Goal: Obtain resource: Download file/media

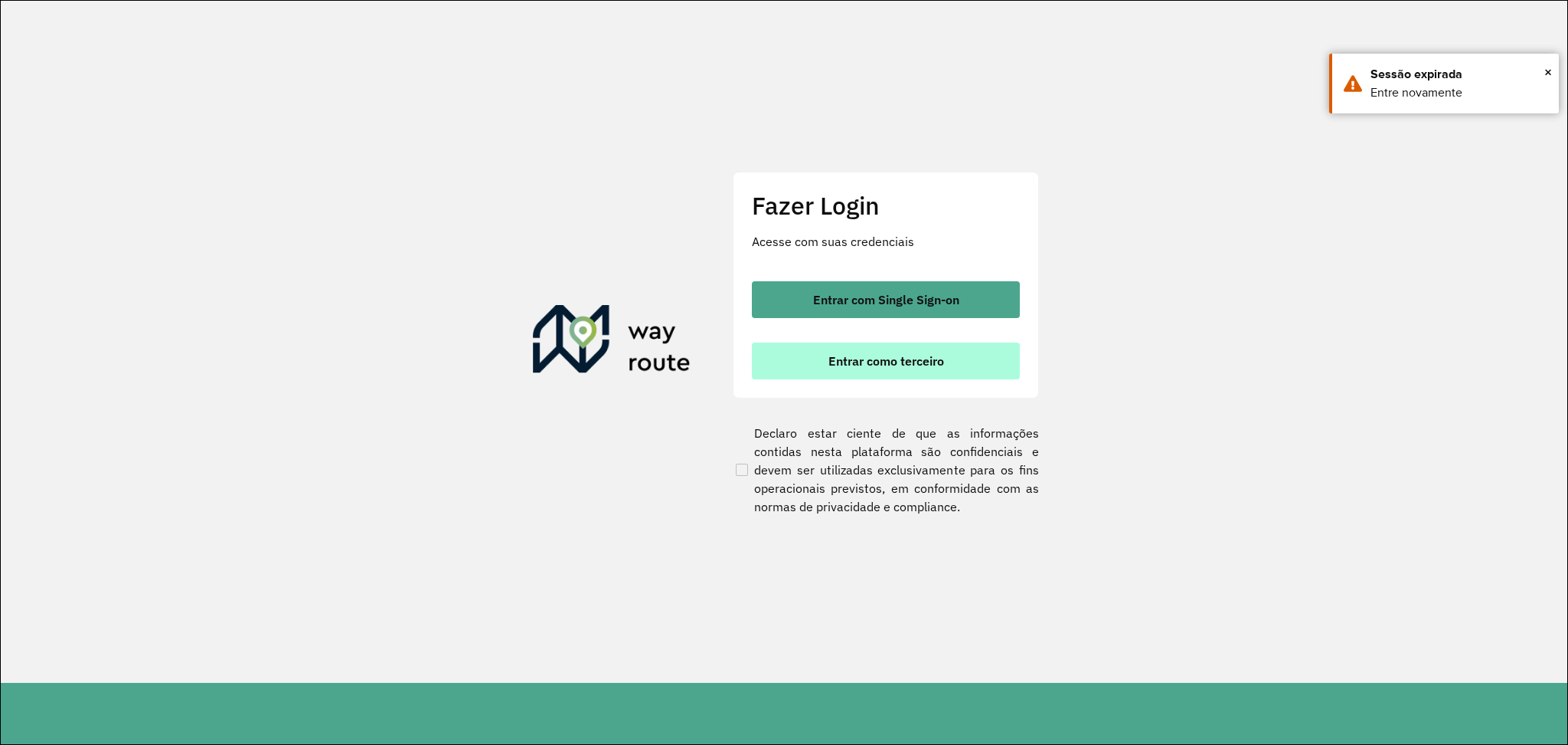
click at [889, 348] on button "Entrar como terceiro" at bounding box center [885, 361] width 268 height 37
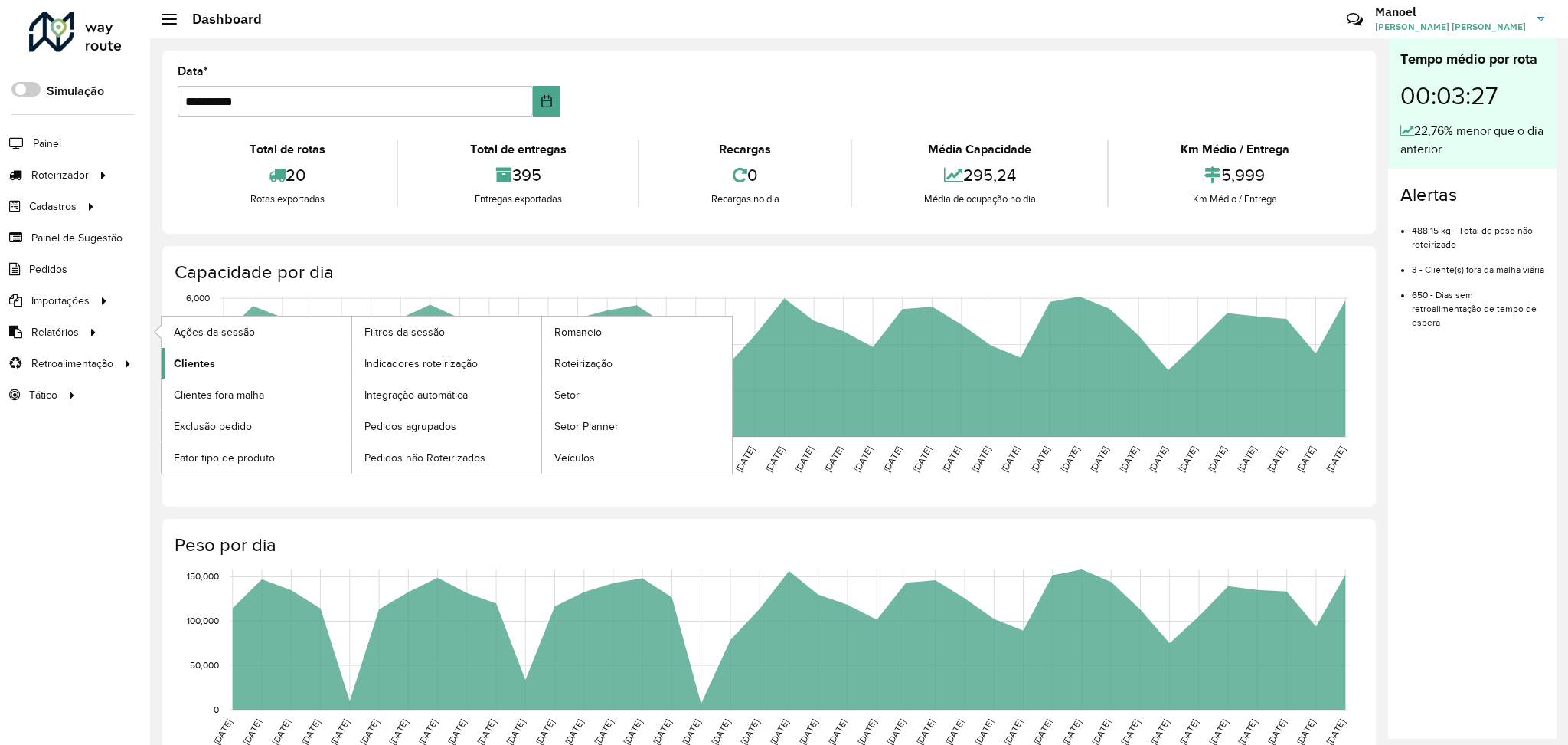
click at [191, 359] on span "Clientes" at bounding box center [194, 364] width 41 height 16
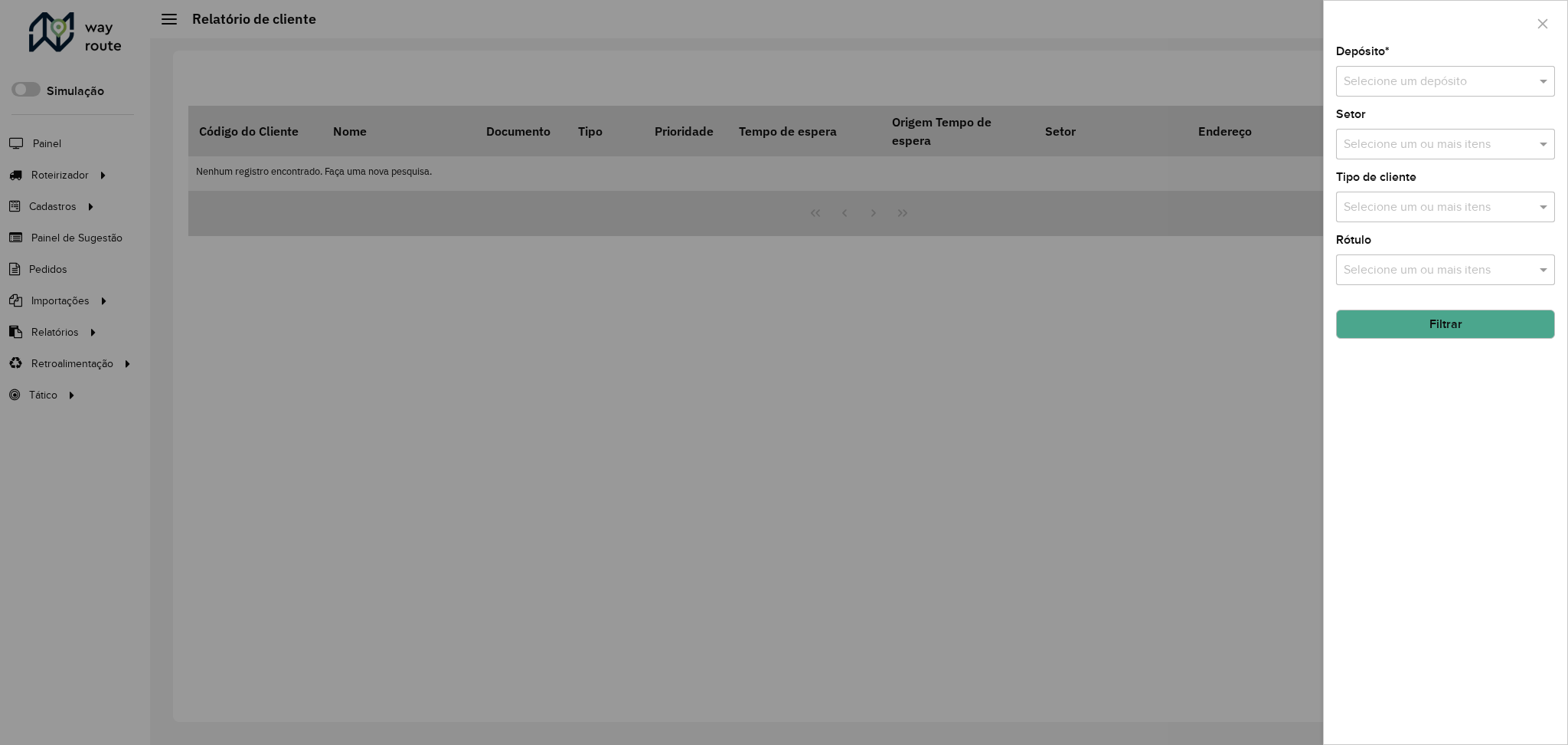
click at [1465, 68] on div "Selecione um depósito" at bounding box center [1445, 81] width 219 height 30
click at [1435, 115] on div "DISFROTA" at bounding box center [1445, 125] width 217 height 26
click at [1429, 141] on input "text" at bounding box center [1437, 144] width 196 height 19
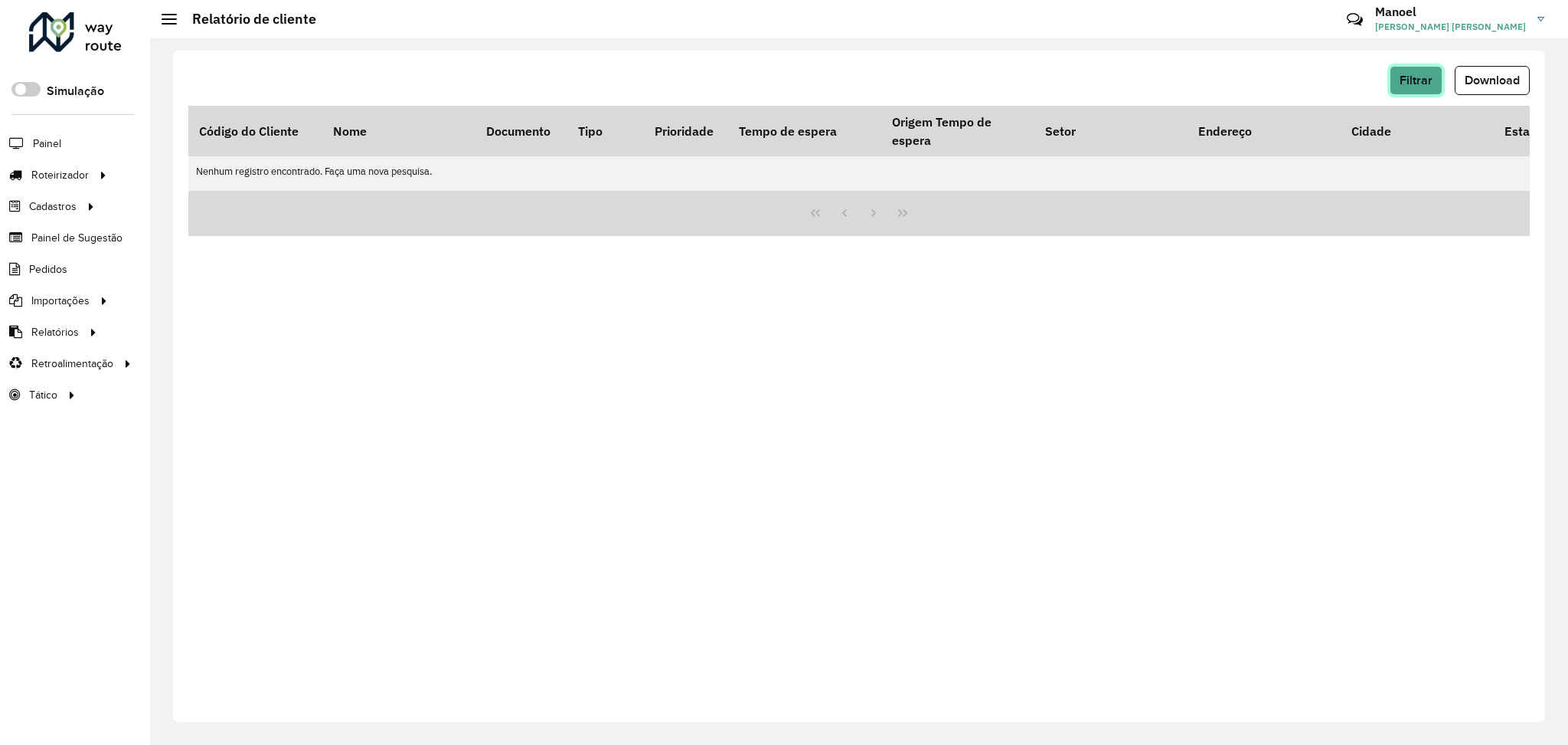
click at [1424, 84] on span "Filtrar" at bounding box center [1416, 79] width 33 height 13
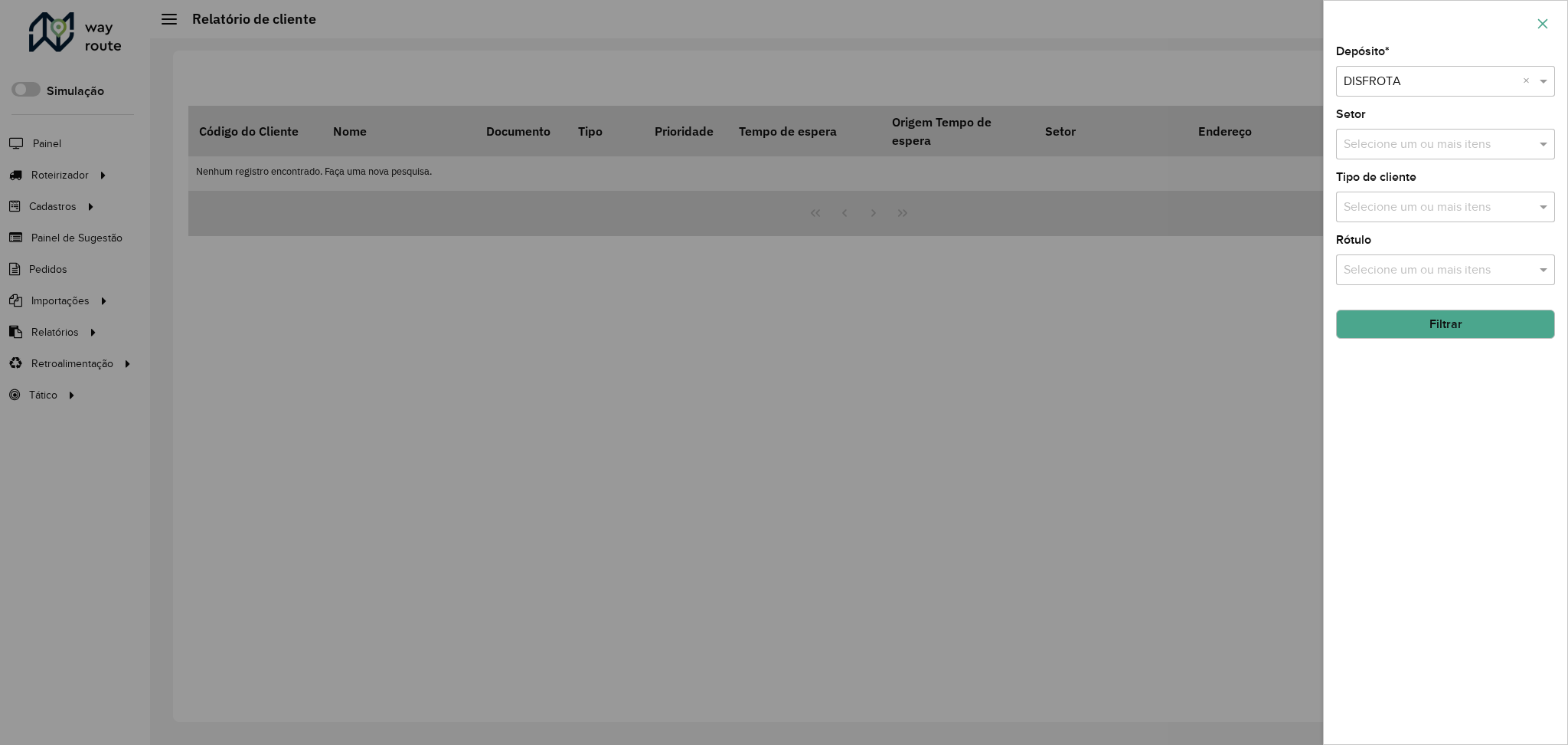
click at [1544, 28] on icon "button" at bounding box center [1543, 23] width 13 height 13
click at [1431, 84] on input "text" at bounding box center [1431, 82] width 173 height 19
click at [1398, 116] on div "DISFROTA" at bounding box center [1445, 125] width 217 height 26
click at [1431, 321] on button "Filtrar" at bounding box center [1445, 324] width 219 height 29
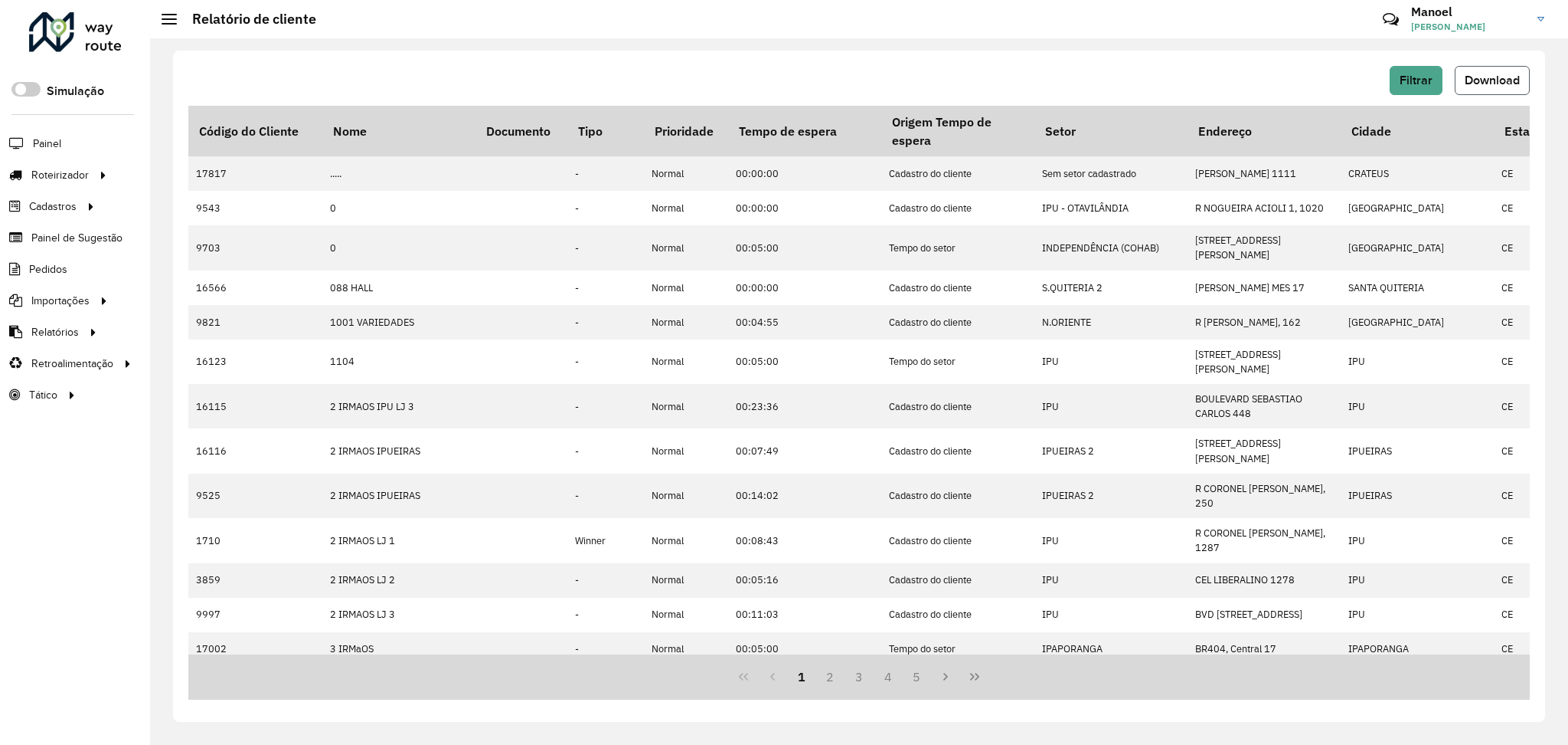
click at [1472, 87] on button "Download" at bounding box center [1492, 81] width 75 height 29
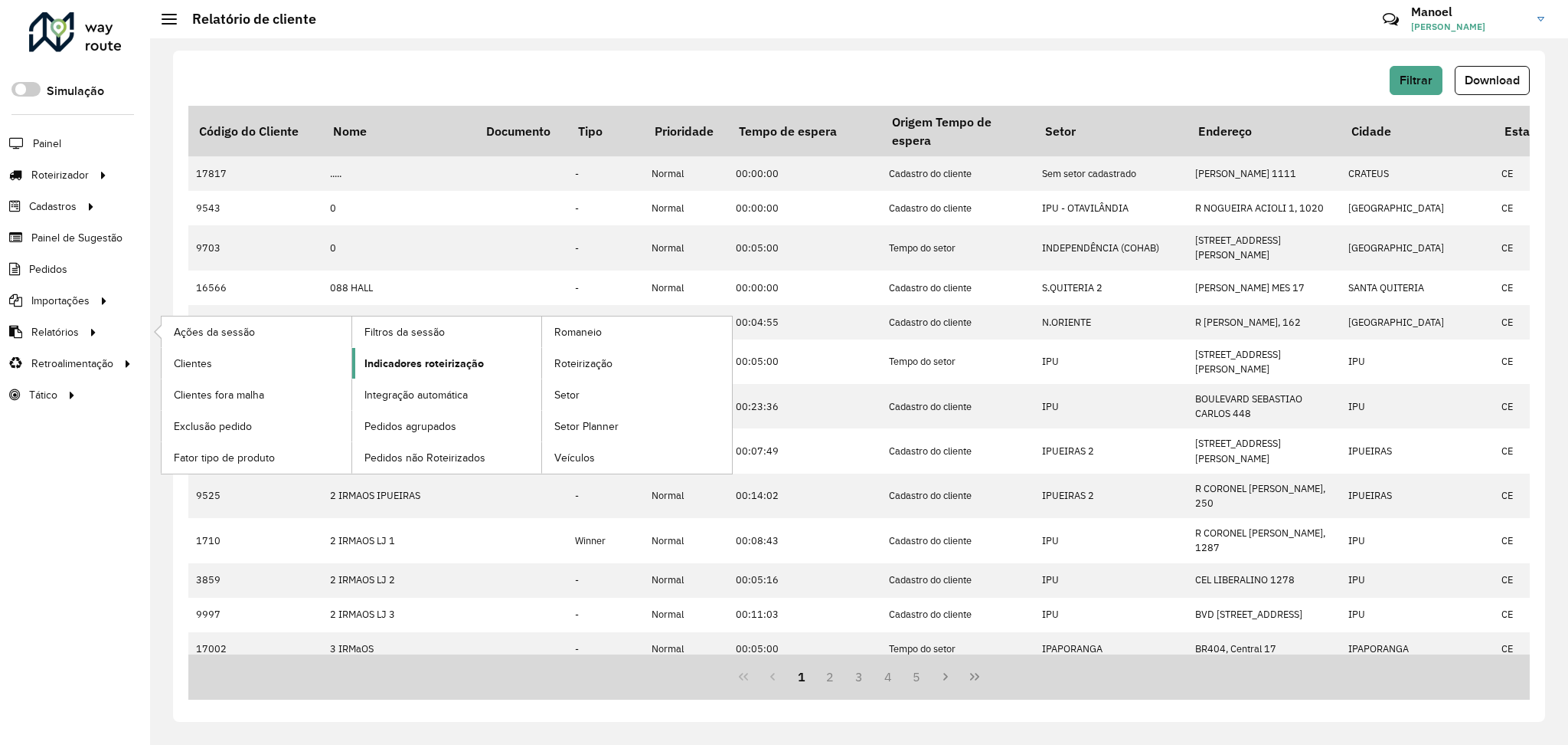
click at [444, 373] on link "Indicadores roteirização" at bounding box center [446, 363] width 190 height 30
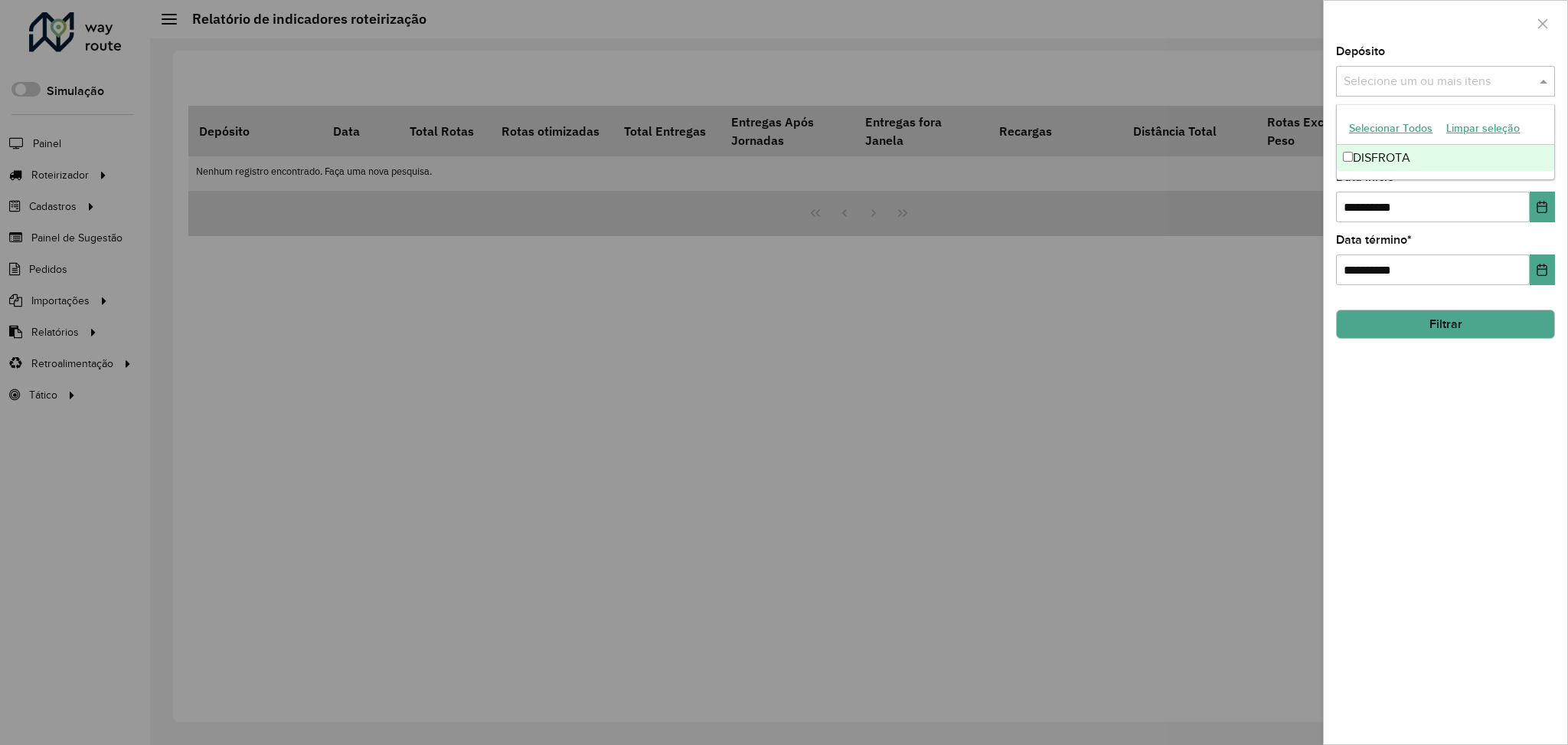
click at [1449, 75] on input "text" at bounding box center [1437, 82] width 196 height 19
click at [1422, 158] on div "DISFROTA" at bounding box center [1445, 157] width 217 height 26
click at [1437, 449] on div "**********" at bounding box center [1445, 395] width 244 height 698
click at [1486, 157] on div "Selecione um ou mais itens" at bounding box center [1445, 143] width 219 height 30
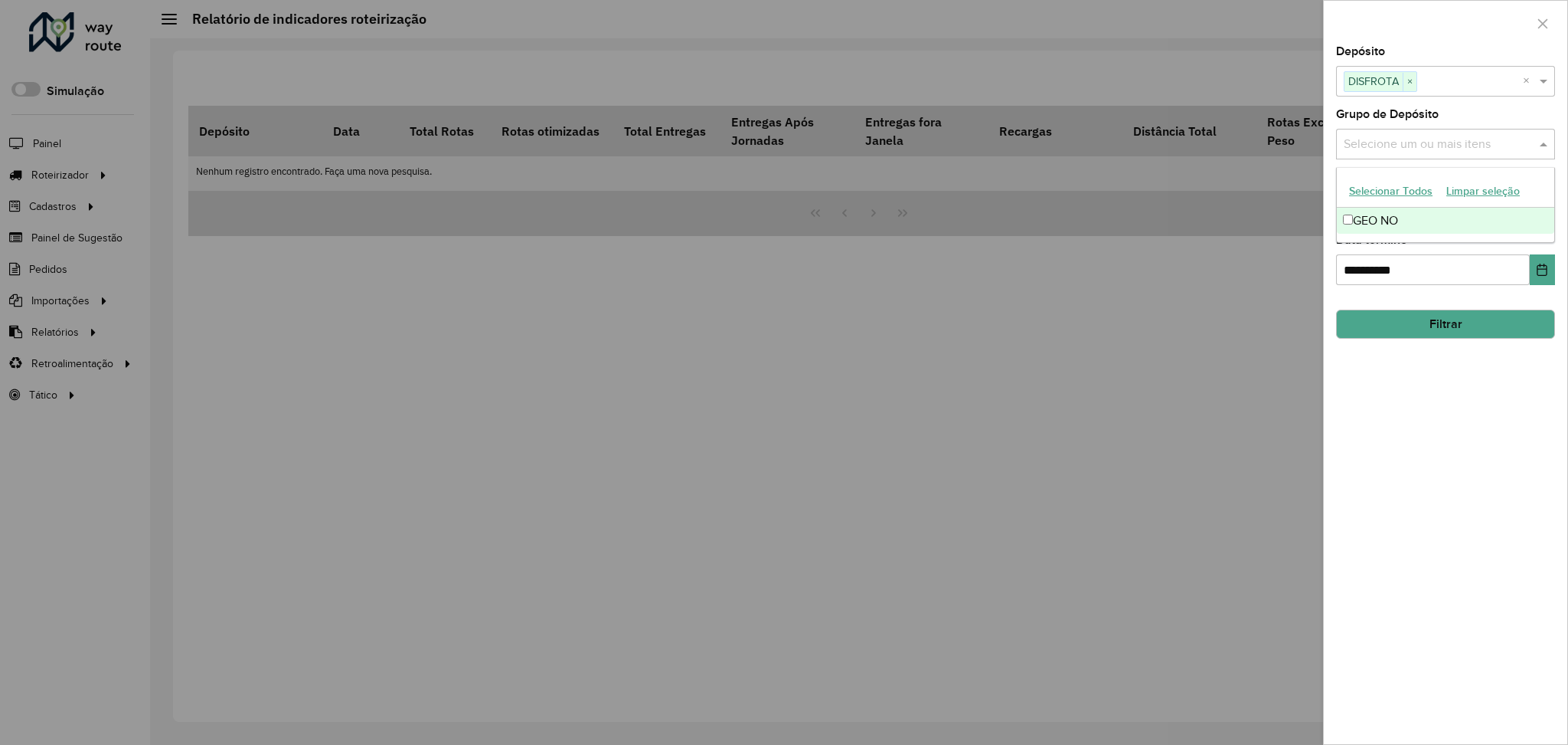
click at [1423, 218] on div "GEO NO" at bounding box center [1445, 220] width 217 height 26
click at [1430, 346] on div "**********" at bounding box center [1445, 395] width 244 height 698
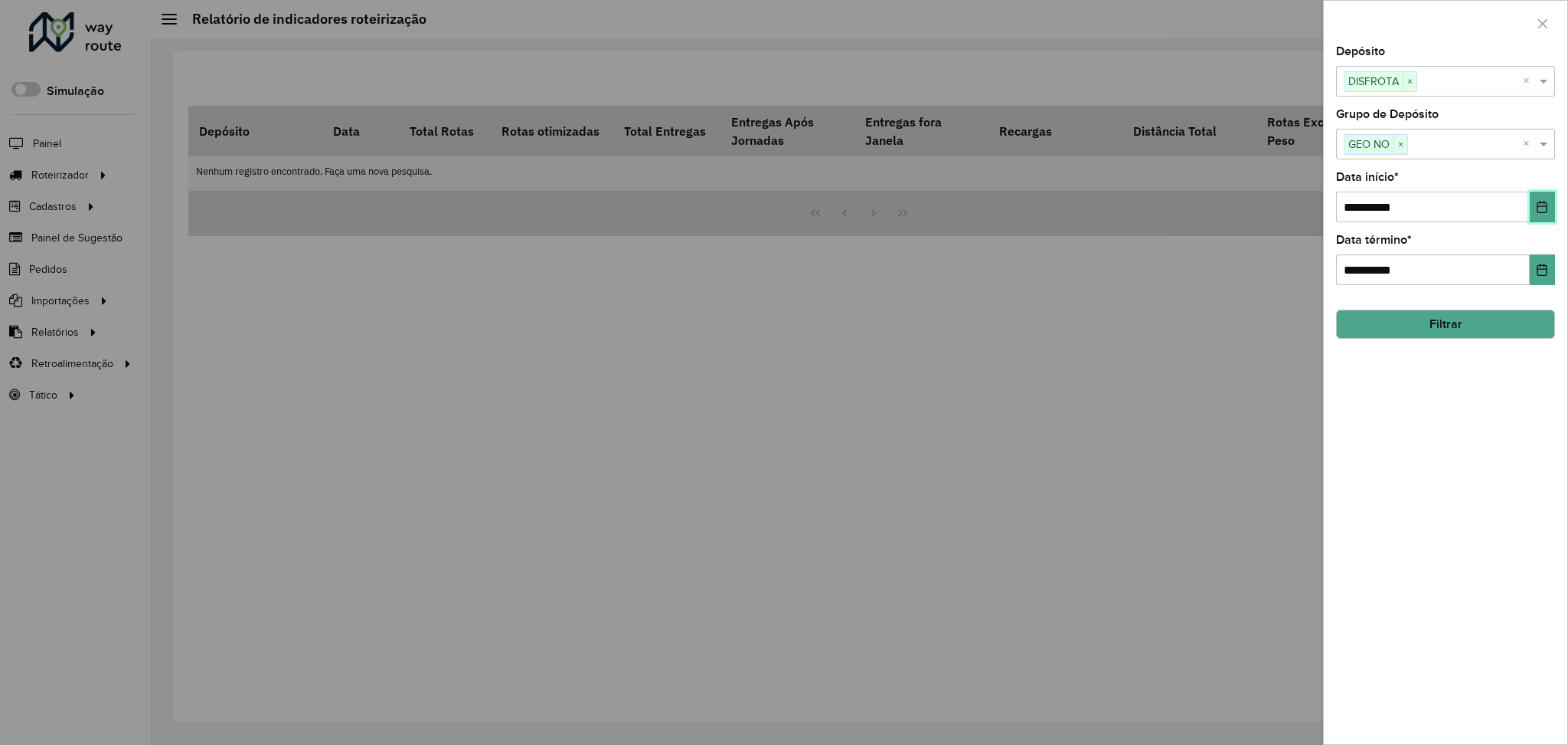
click at [1542, 209] on icon "Choose Date" at bounding box center [1542, 207] width 13 height 13
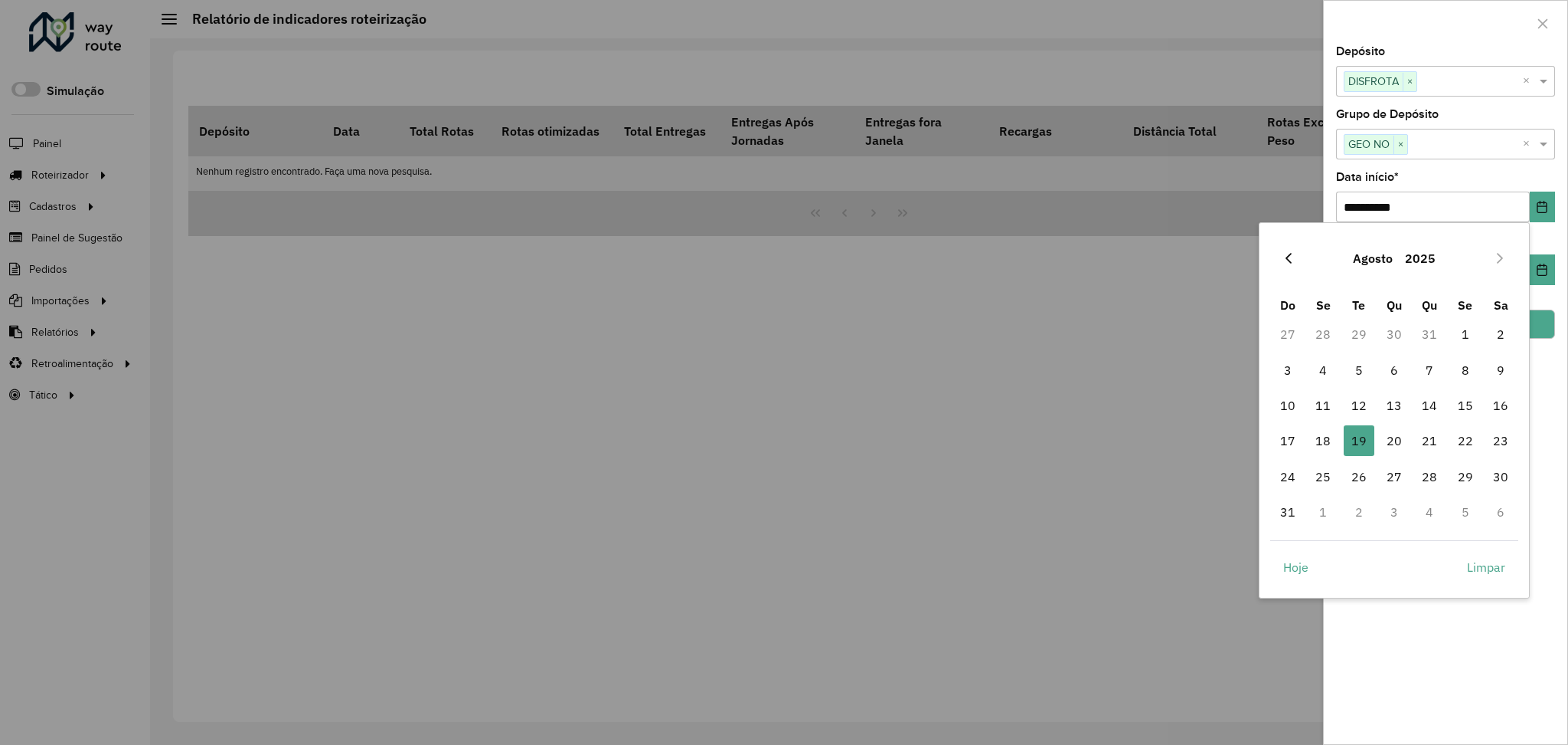
click at [1284, 255] on icon "Previous Month" at bounding box center [1288, 257] width 13 height 13
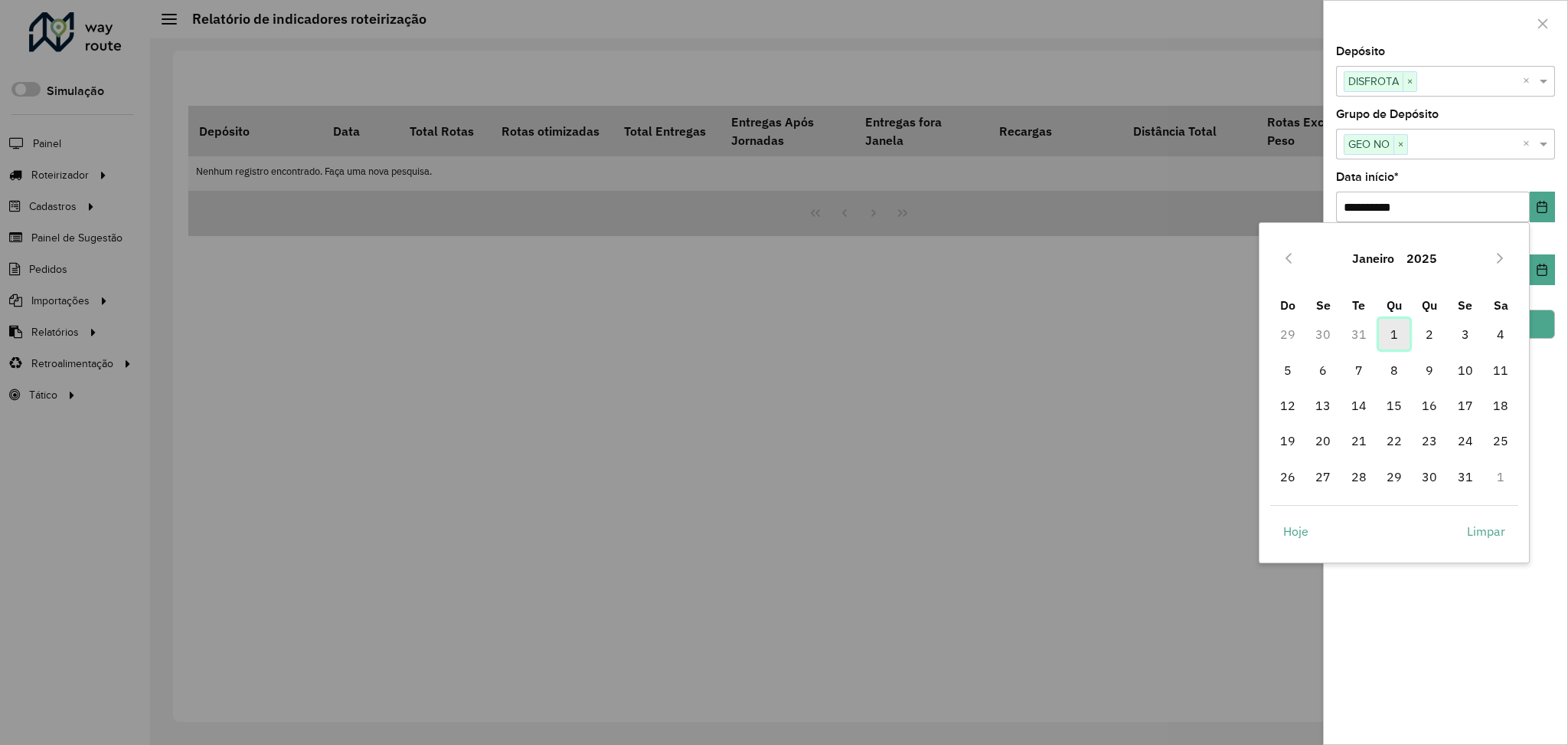
click at [1392, 333] on span "1" at bounding box center [1394, 333] width 30 height 30
type input "**********"
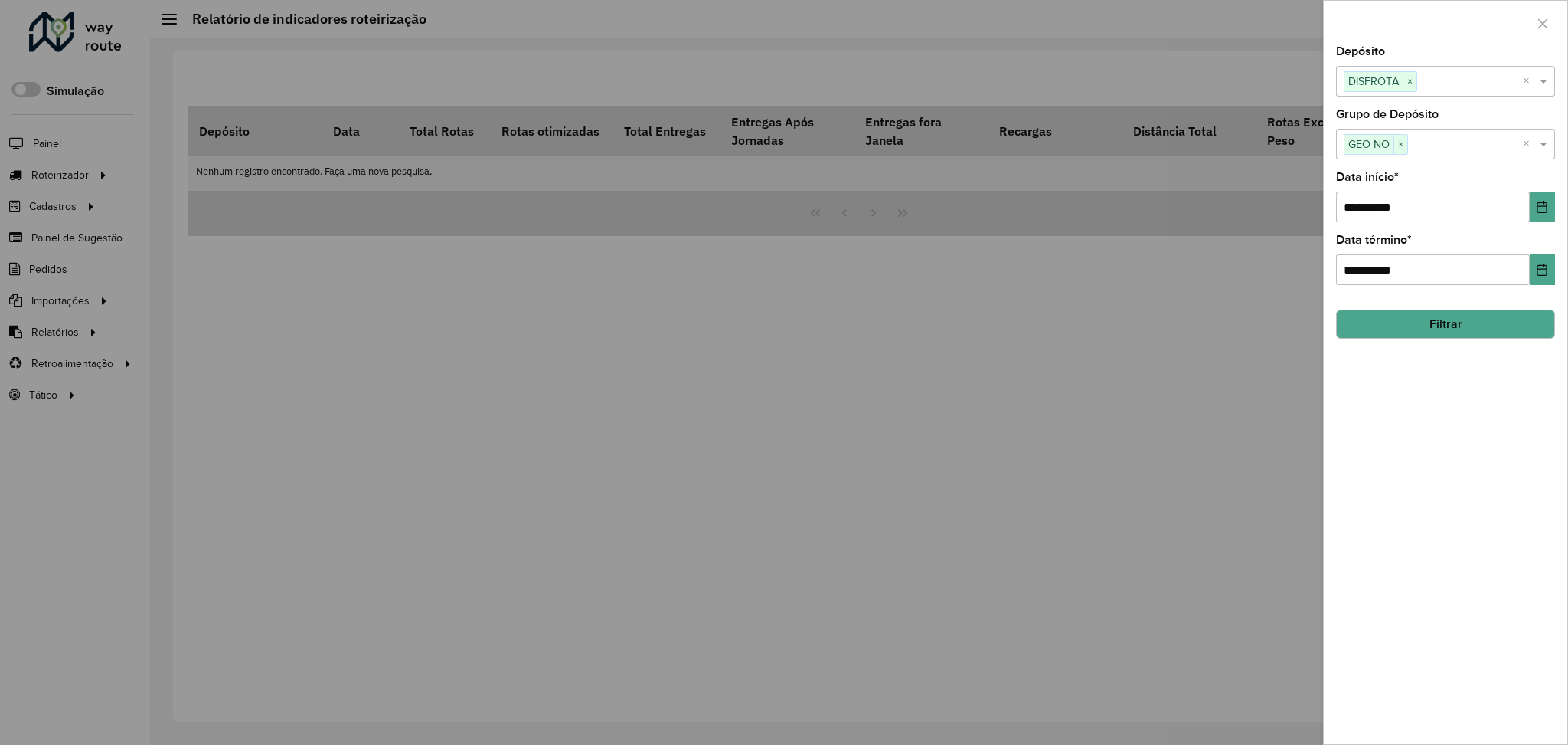
click at [1453, 329] on button "Filtrar" at bounding box center [1445, 324] width 219 height 29
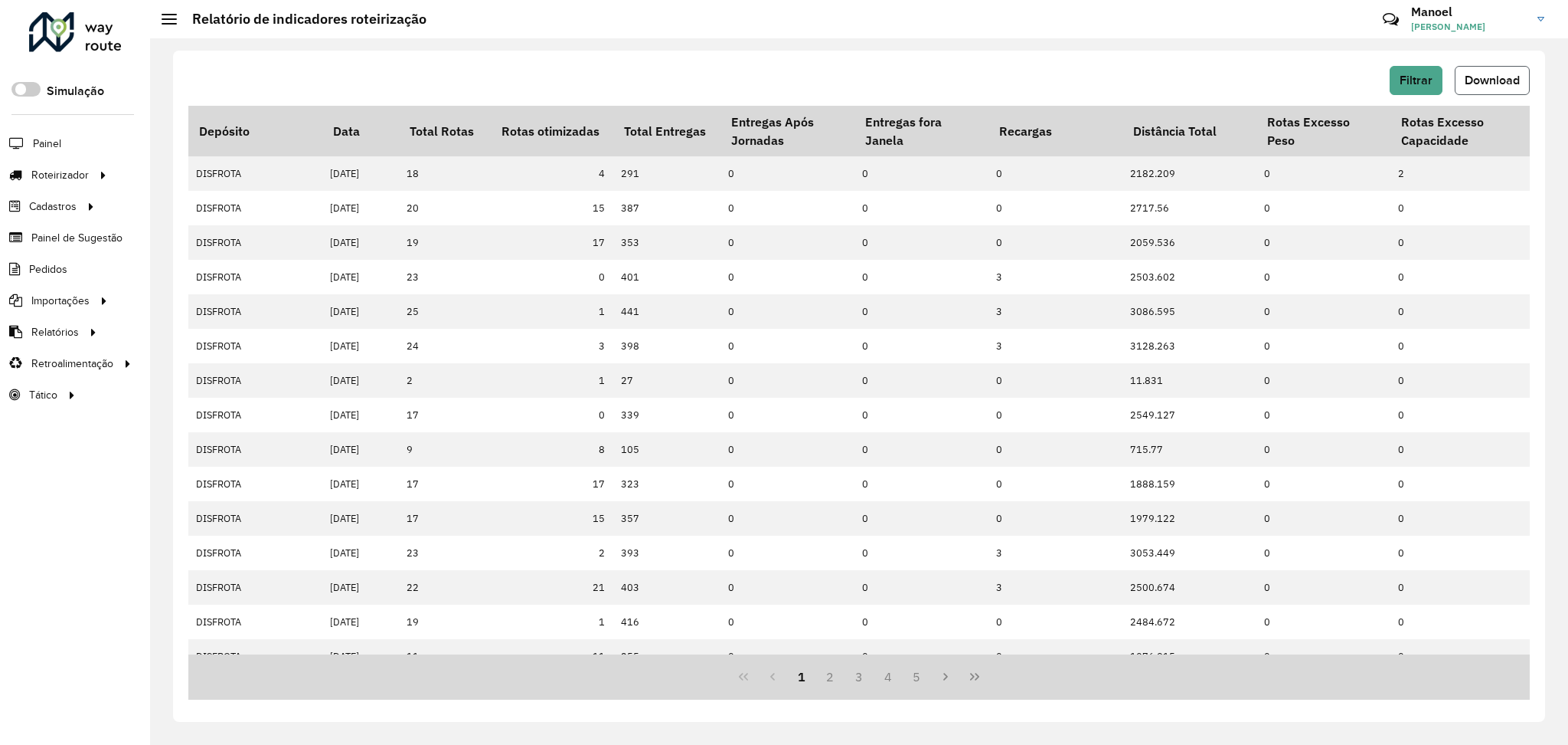
click at [1490, 80] on span "Download" at bounding box center [1492, 79] width 56 height 13
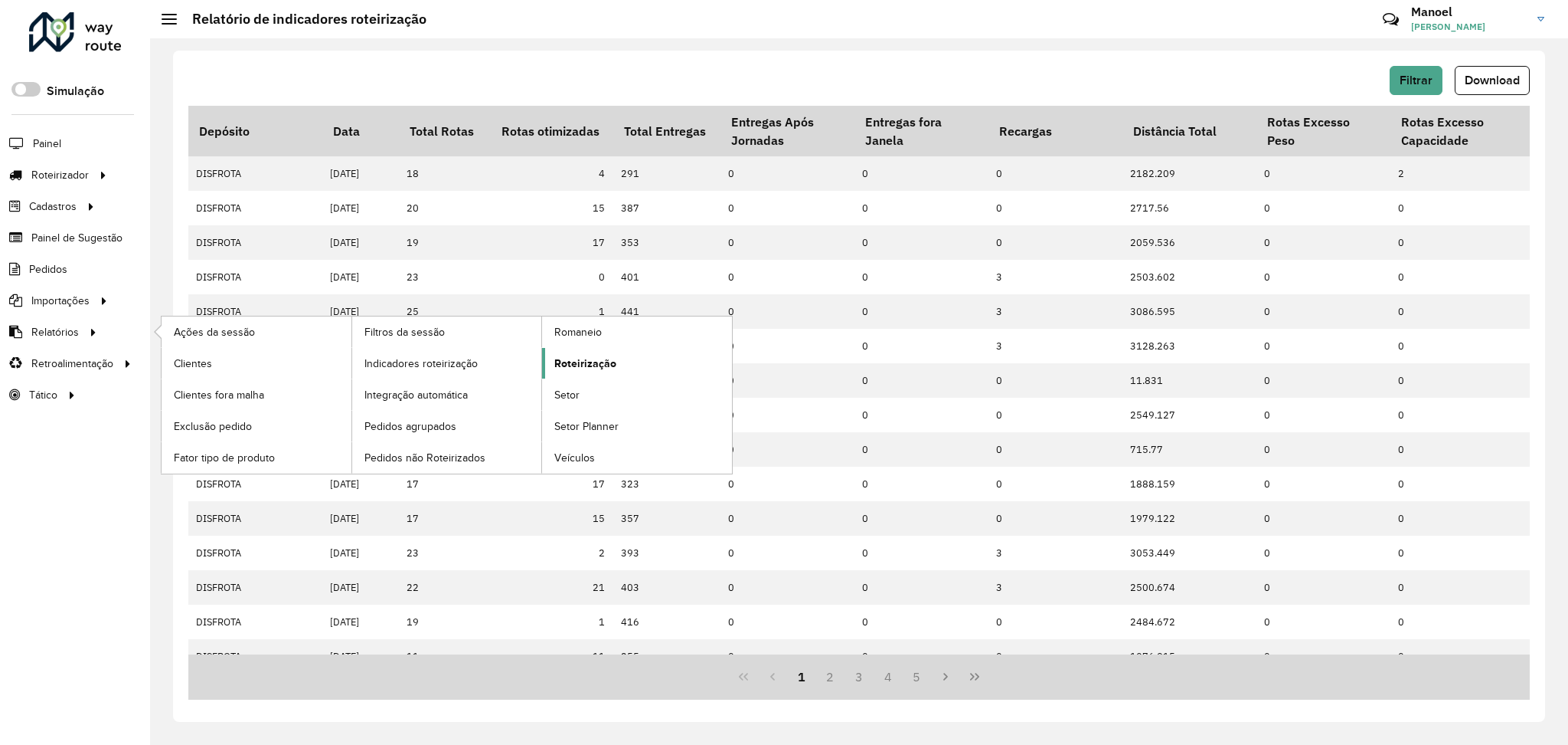
click at [570, 361] on span "Roteirização" at bounding box center [586, 364] width 62 height 16
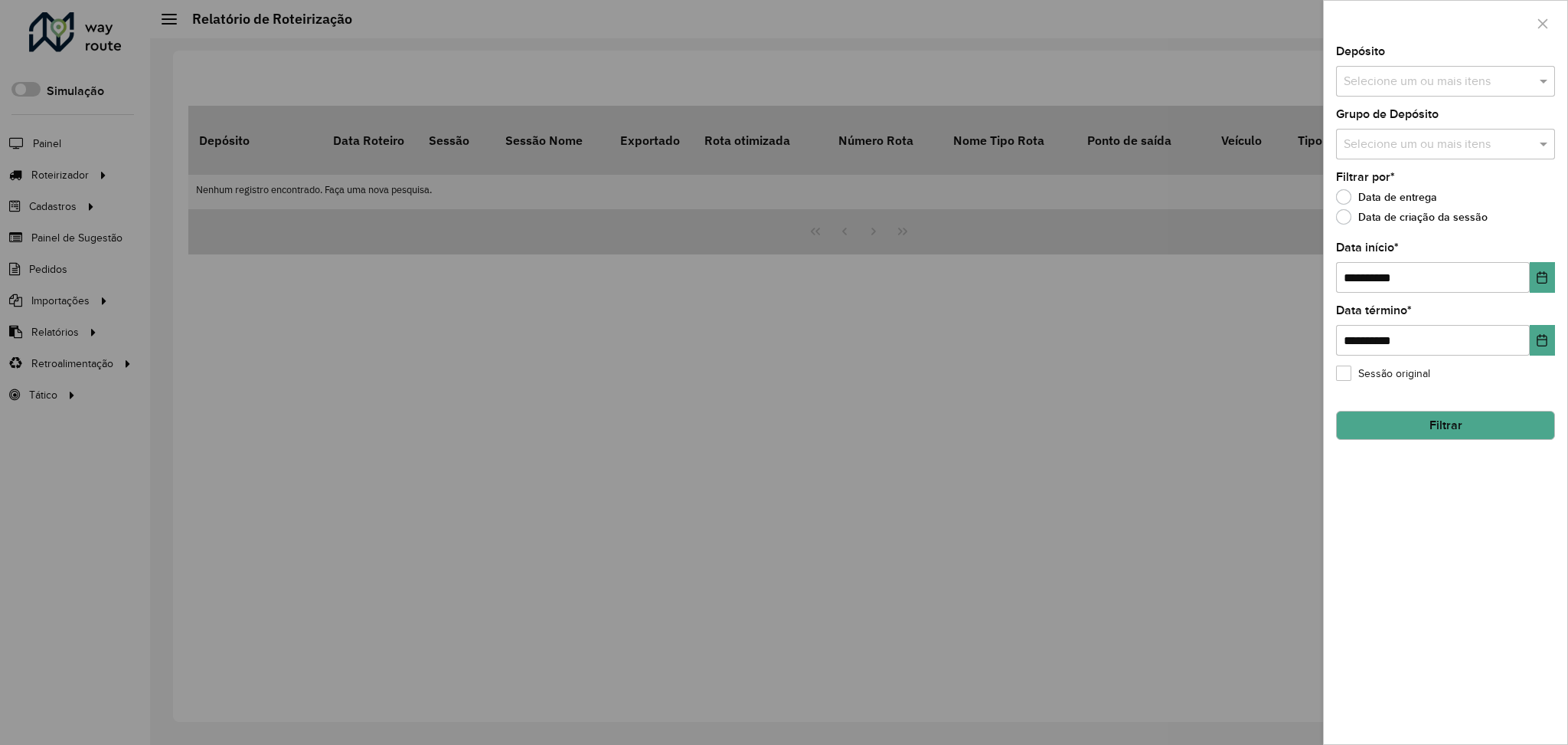
click at [1456, 88] on input "text" at bounding box center [1437, 82] width 196 height 19
click at [1400, 153] on div "DISFROTA" at bounding box center [1445, 157] width 217 height 26
drag, startPoint x: 1498, startPoint y: 534, endPoint x: 1489, endPoint y: 402, distance: 132.3
click at [1497, 534] on div "**********" at bounding box center [1445, 395] width 244 height 698
click at [1441, 144] on input "text" at bounding box center [1437, 144] width 196 height 19
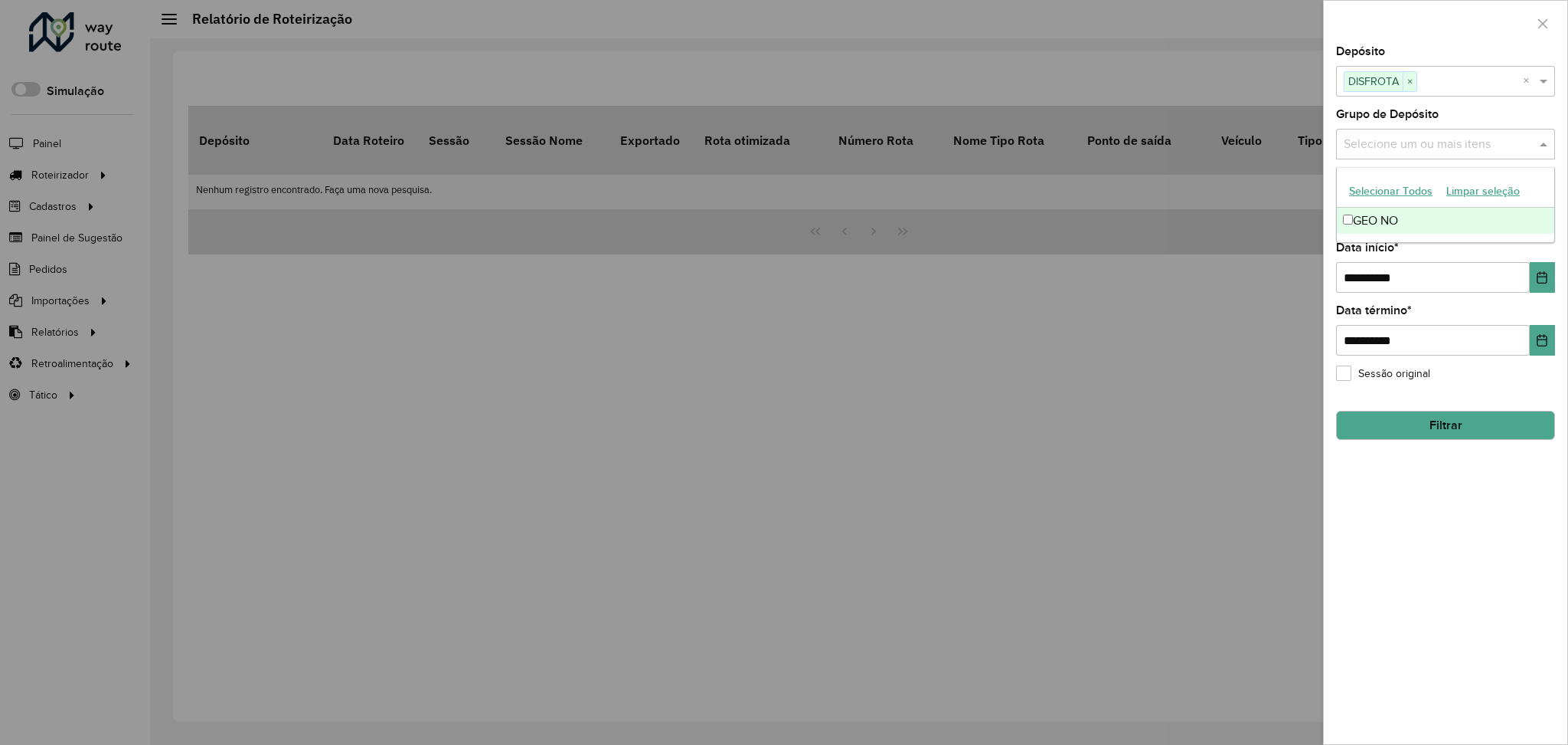
click at [1418, 213] on div "GEO NO" at bounding box center [1445, 220] width 217 height 26
click at [1462, 488] on div "**********" at bounding box center [1445, 395] width 244 height 698
click at [1534, 277] on button "Choose Date" at bounding box center [1543, 277] width 25 height 30
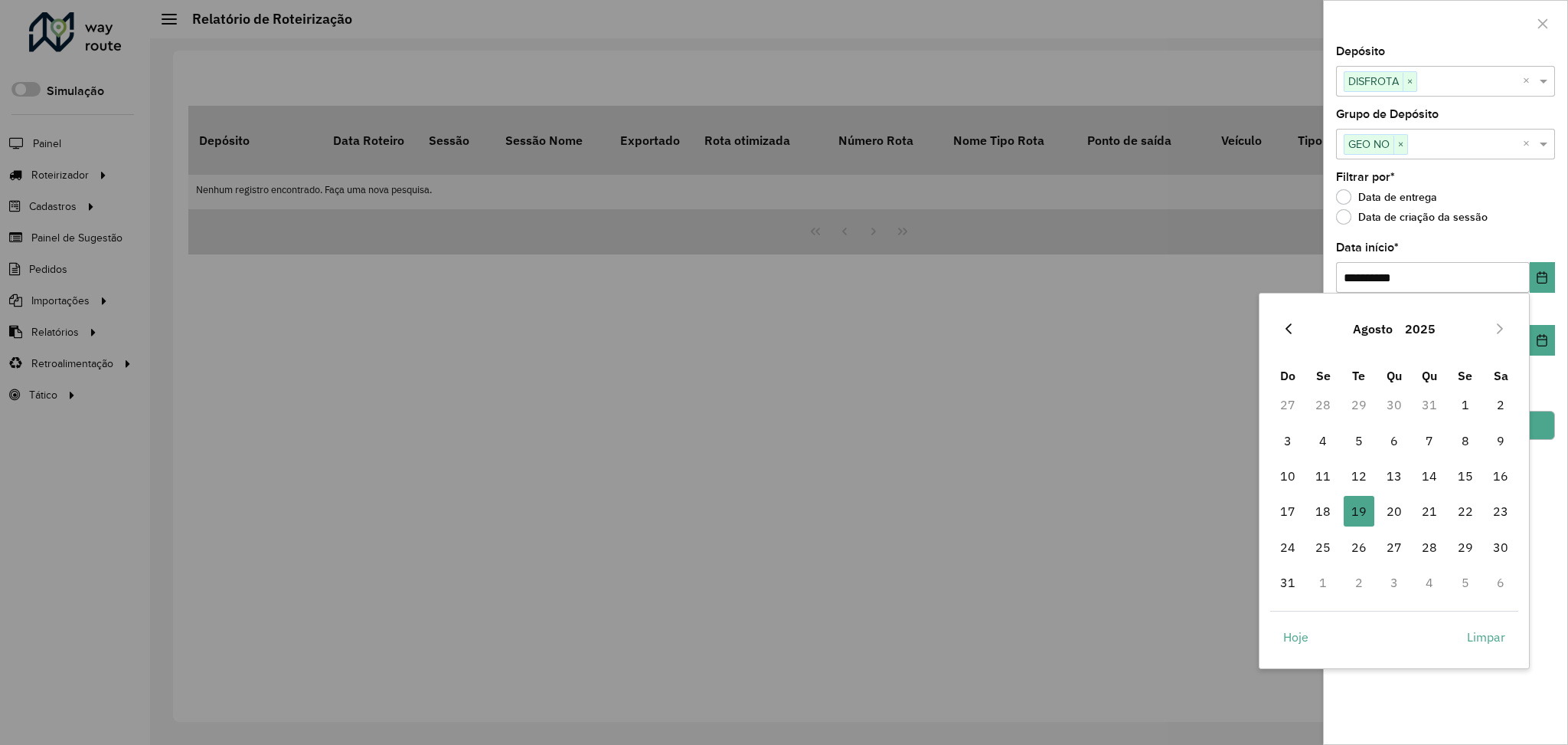
click at [1281, 327] on button "Previous Month" at bounding box center [1288, 328] width 24 height 24
click at [1281, 326] on button "Previous Month" at bounding box center [1288, 328] width 24 height 24
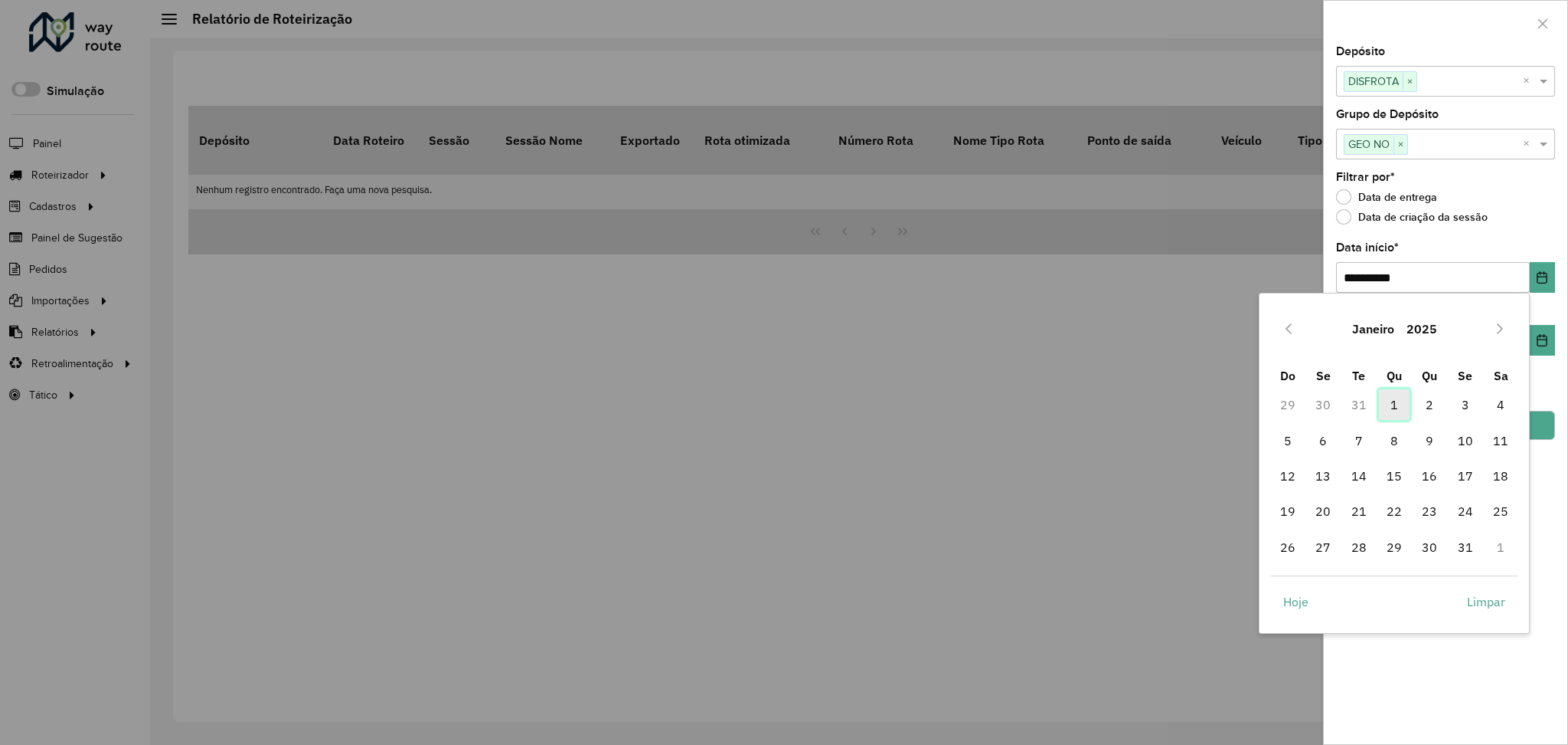
click at [1387, 406] on span "1" at bounding box center [1394, 404] width 30 height 30
type input "**********"
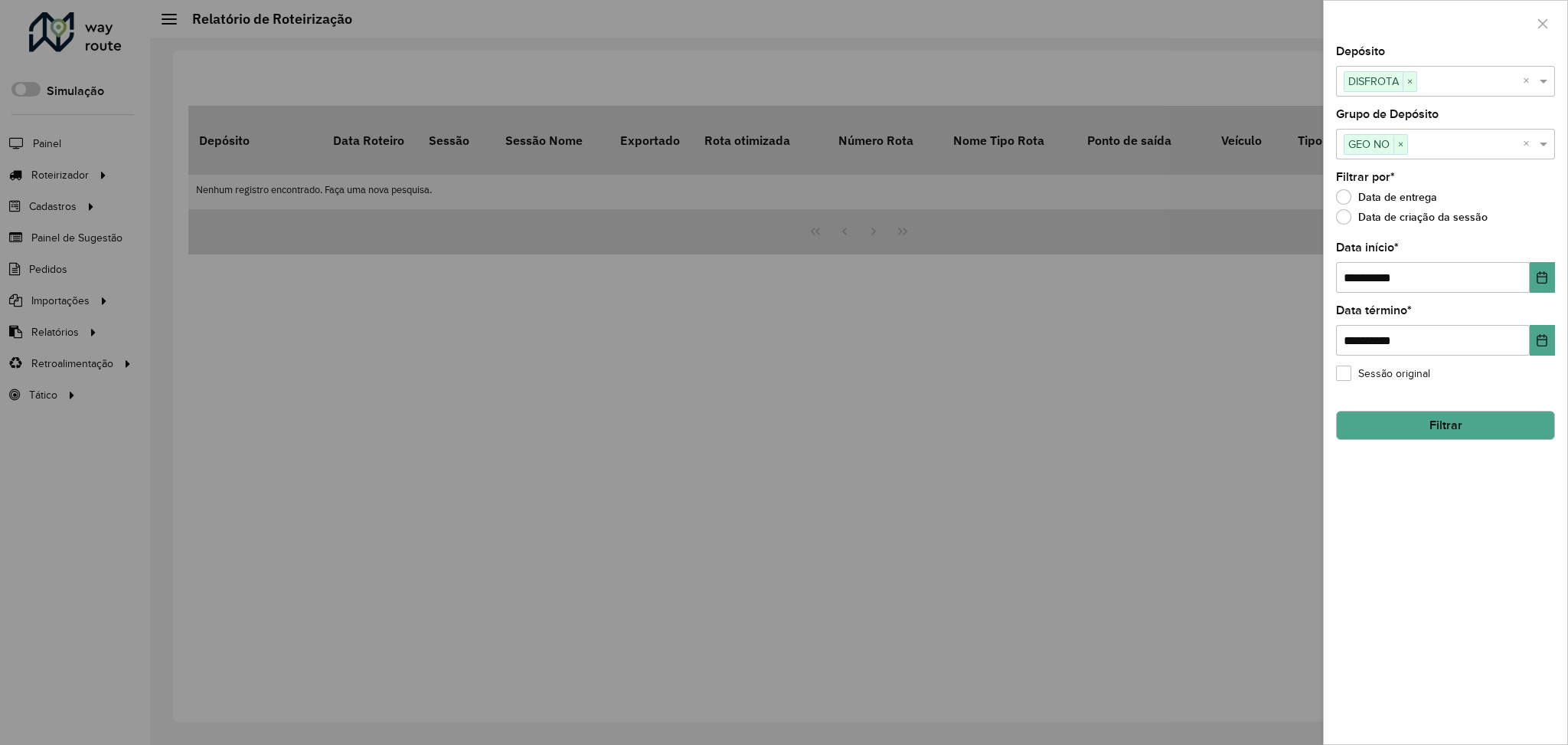
click at [1417, 424] on button "Filtrar" at bounding box center [1445, 425] width 219 height 29
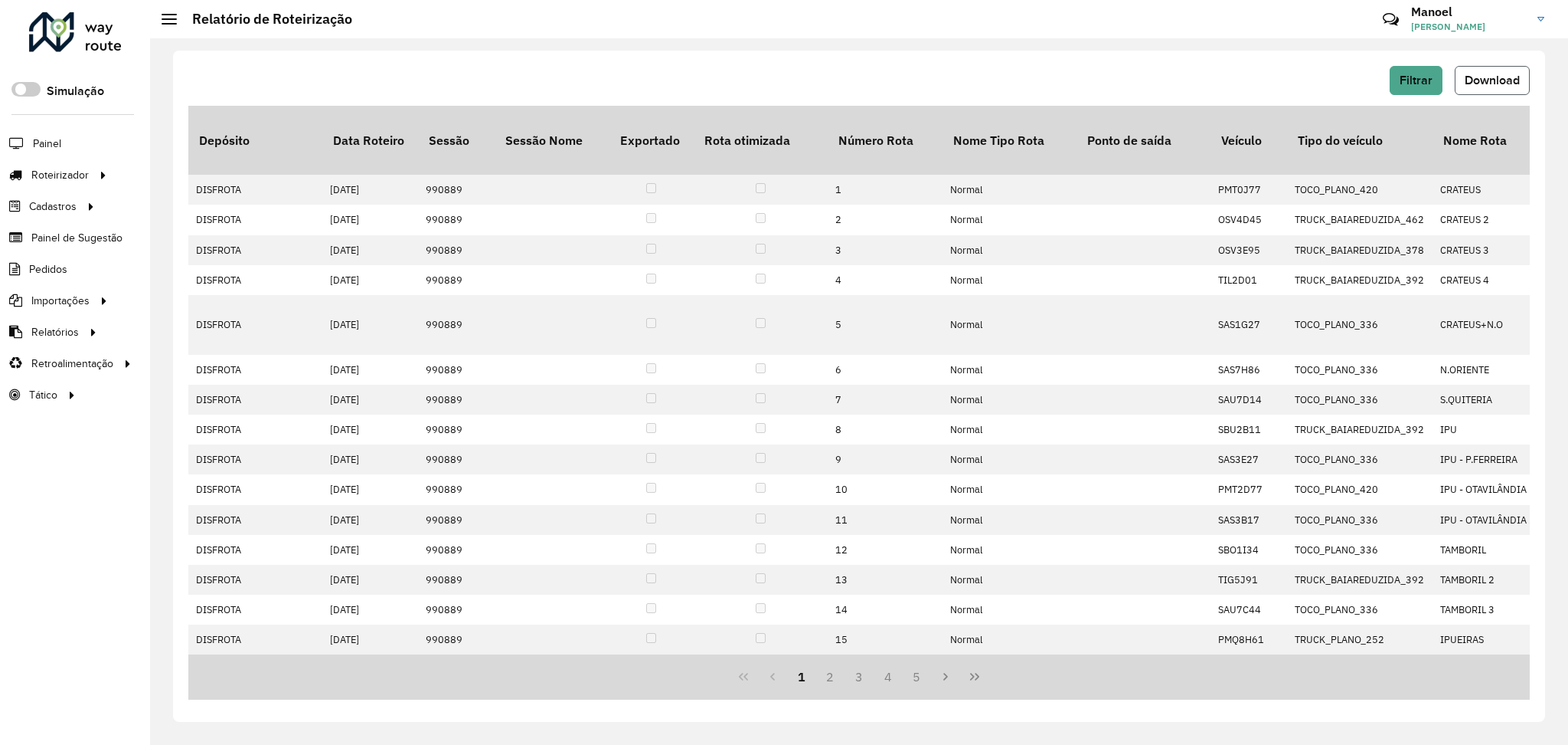
click at [1501, 79] on span "Download" at bounding box center [1492, 79] width 56 height 13
click at [56, 268] on span "Pedidos" at bounding box center [49, 269] width 40 height 16
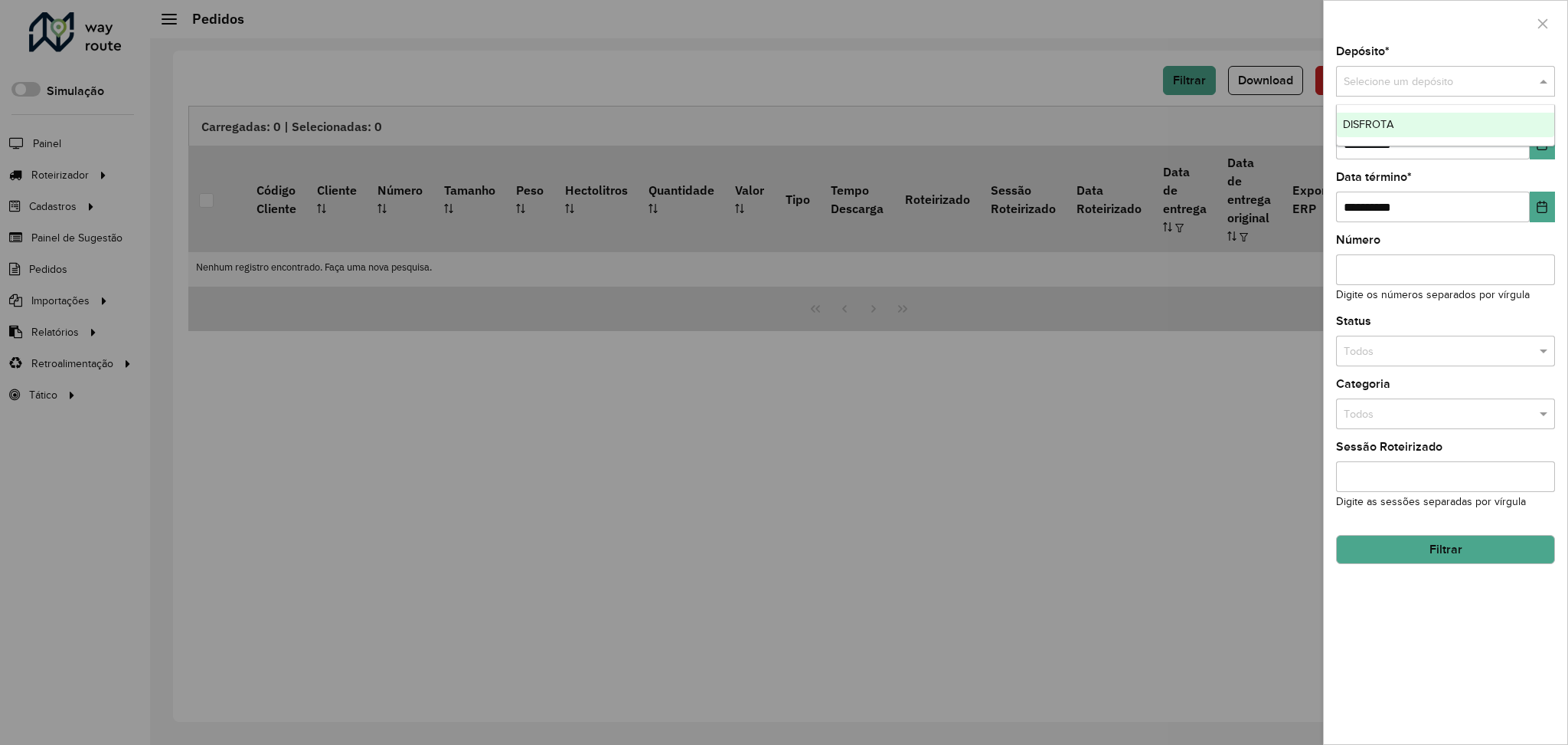
click at [1498, 80] on input "text" at bounding box center [1431, 81] width 173 height 17
click at [1441, 117] on div "DISFROTA" at bounding box center [1445, 124] width 217 height 24
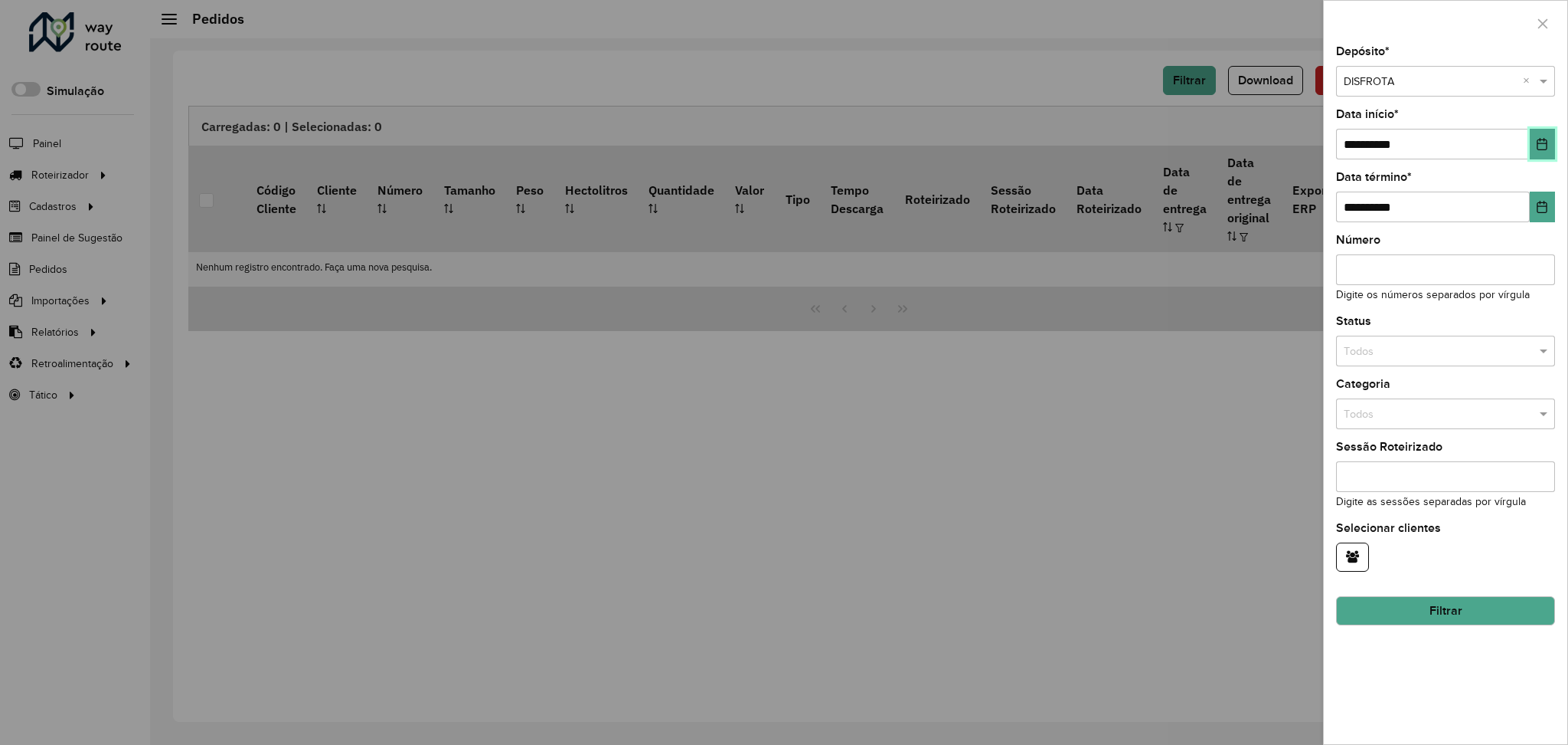
click at [1541, 148] on icon "Choose Date" at bounding box center [1542, 143] width 13 height 13
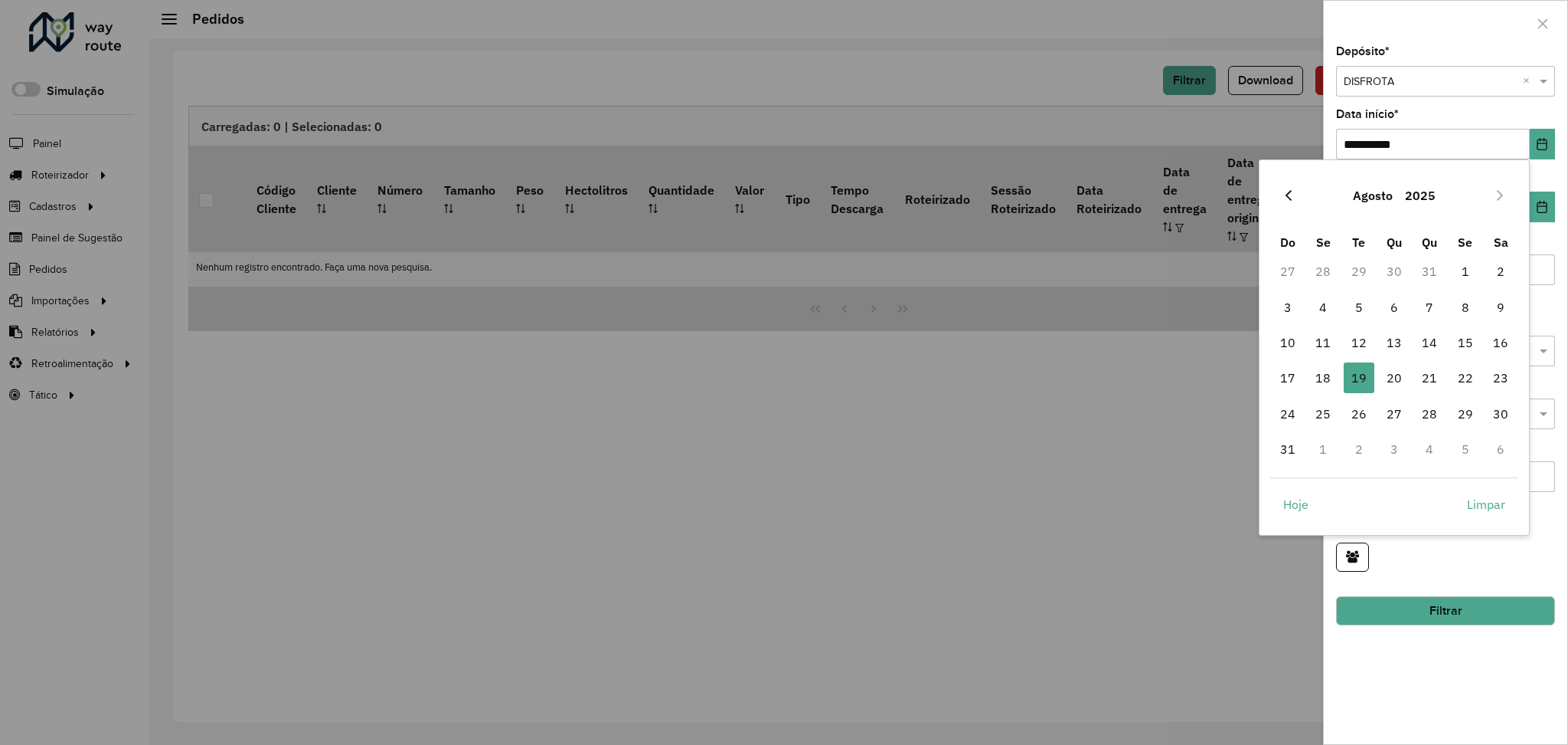
click at [1292, 195] on icon "Previous Month" at bounding box center [1288, 195] width 13 height 13
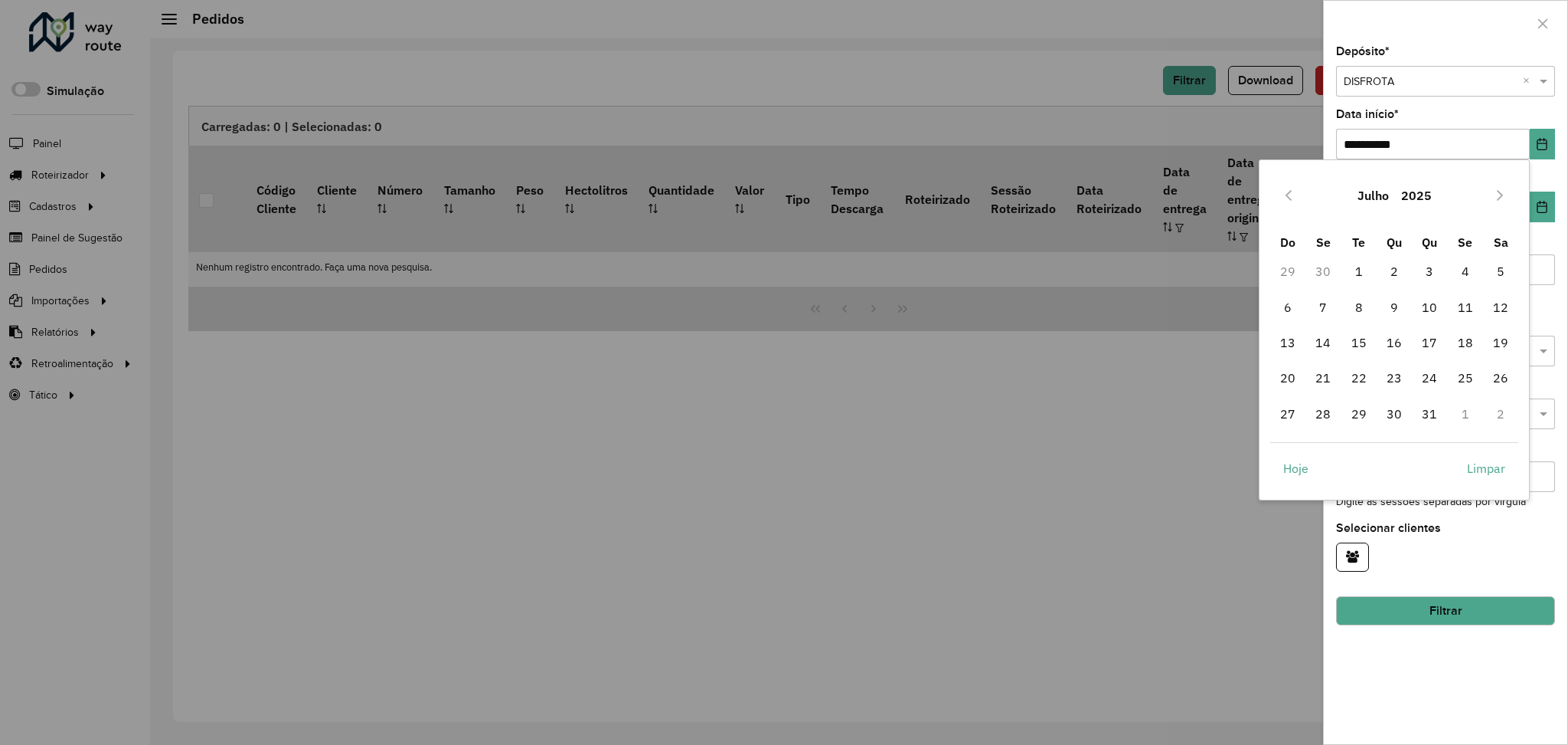
click at [1292, 195] on icon "Previous Month" at bounding box center [1288, 195] width 13 height 13
click at [1391, 267] on span "1" at bounding box center [1394, 270] width 30 height 30
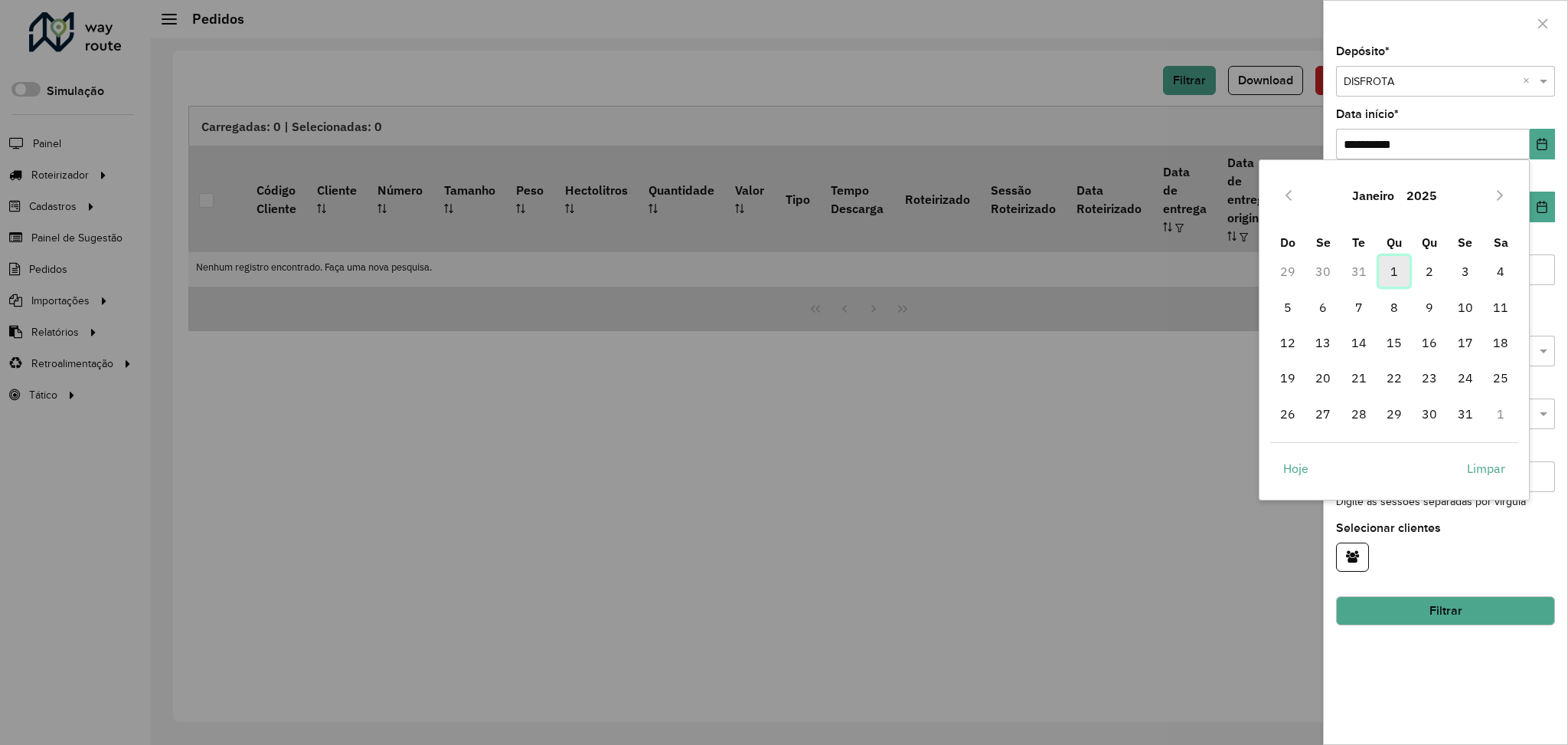
type input "**********"
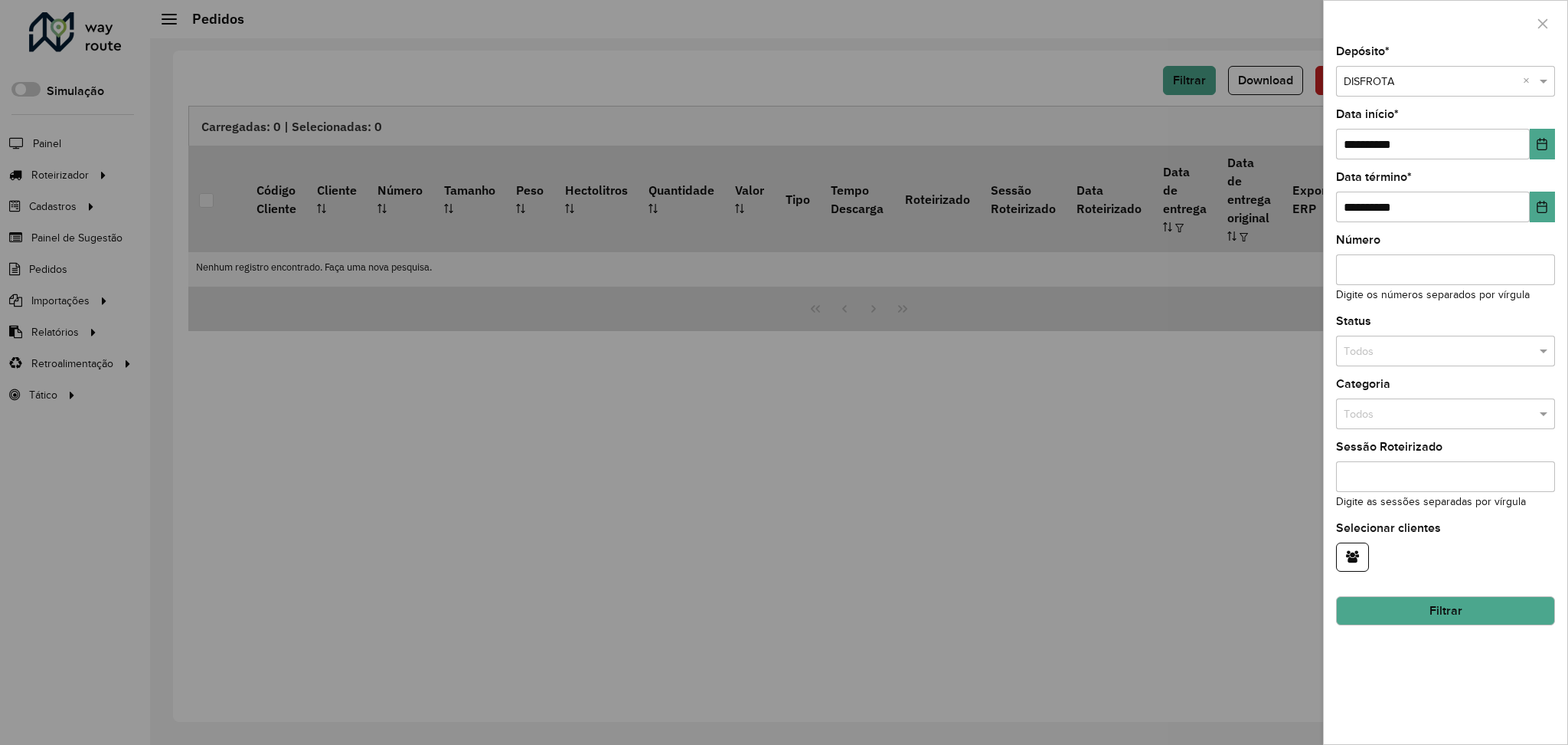
click at [1480, 608] on button "Filtrar" at bounding box center [1445, 610] width 219 height 29
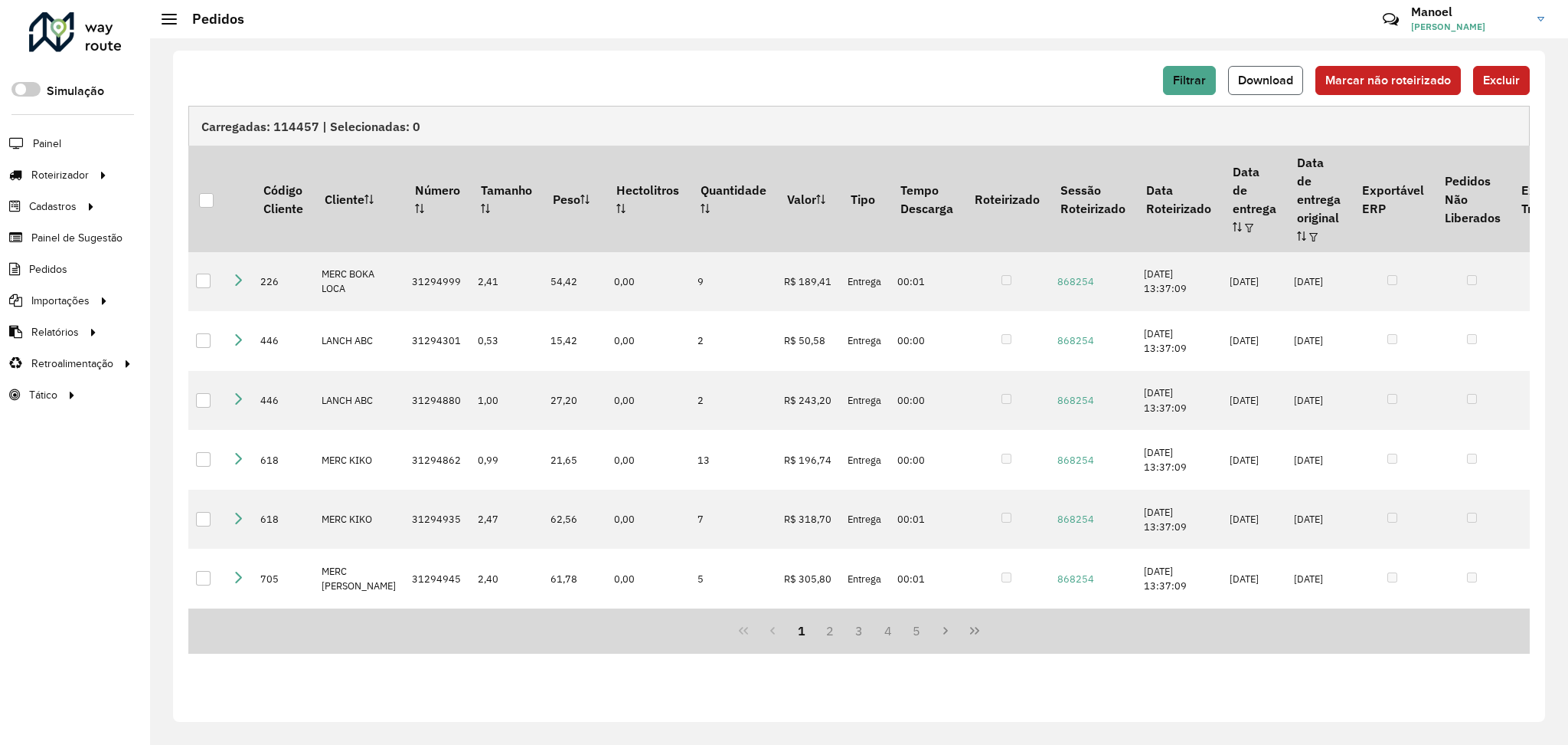
click at [1283, 75] on span "Download" at bounding box center [1265, 79] width 56 height 13
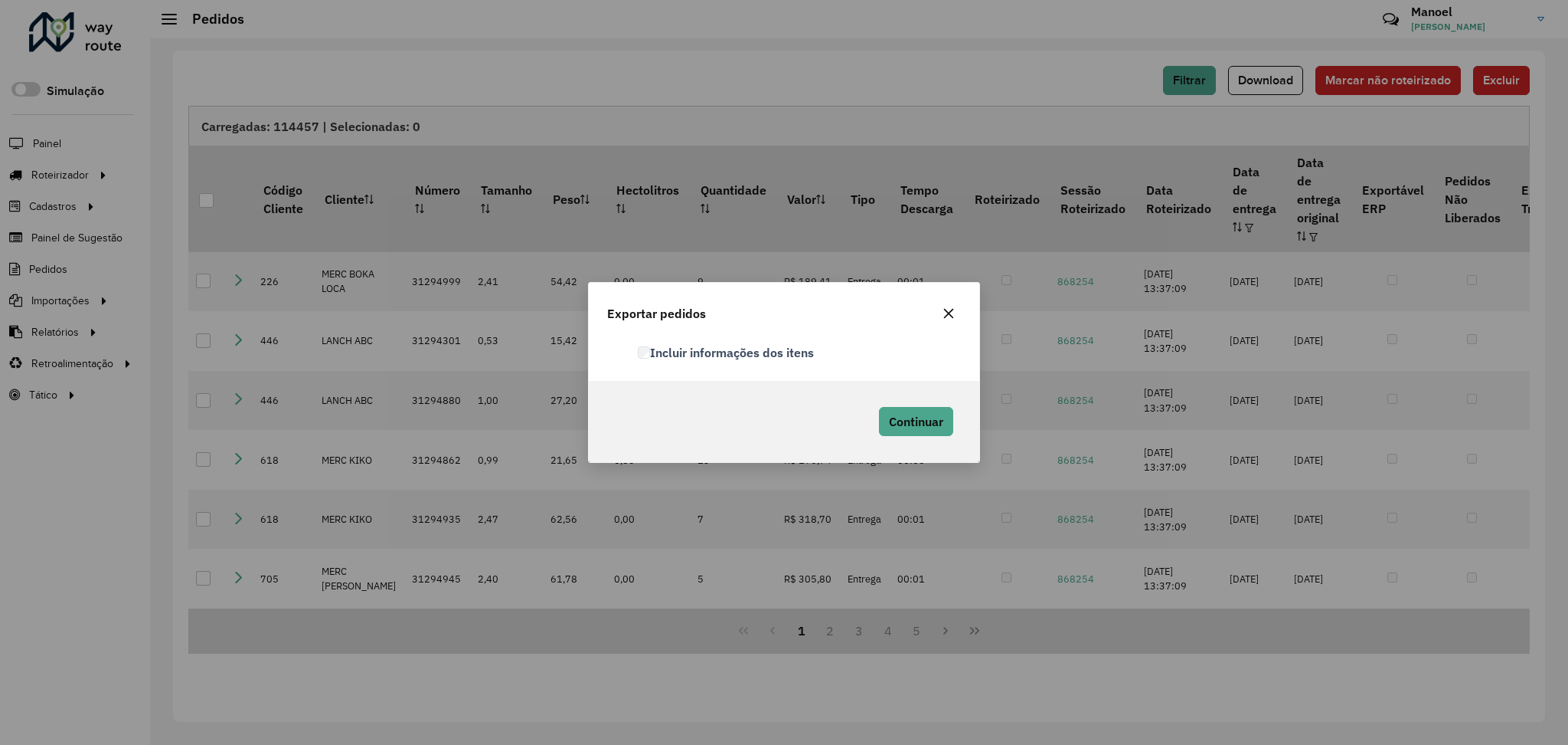
click at [637, 349] on div "Incluir informações dos itens" at bounding box center [799, 353] width 341 height 19
click at [932, 420] on span "Continuar" at bounding box center [916, 421] width 55 height 16
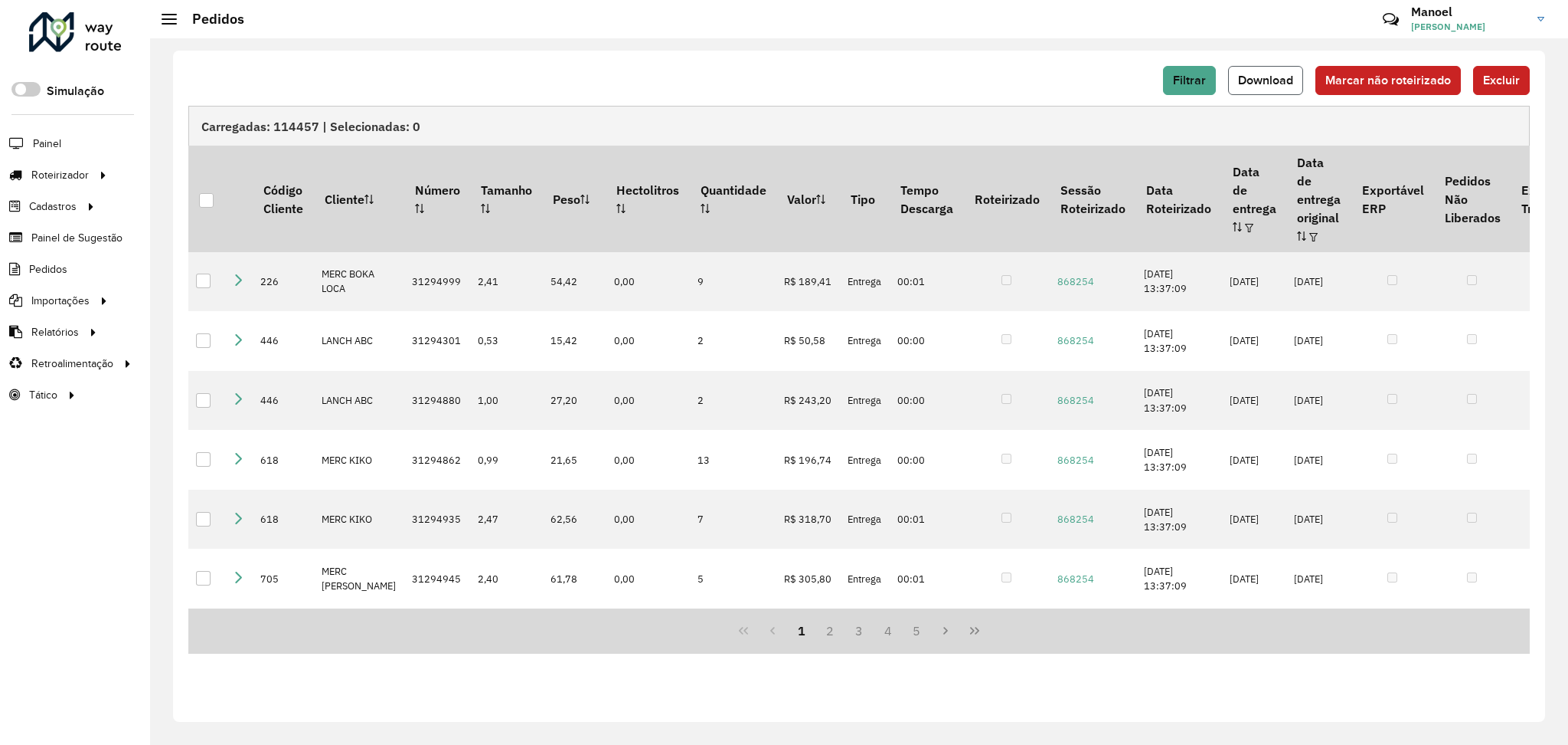
click at [1281, 72] on button "Download" at bounding box center [1265, 81] width 75 height 29
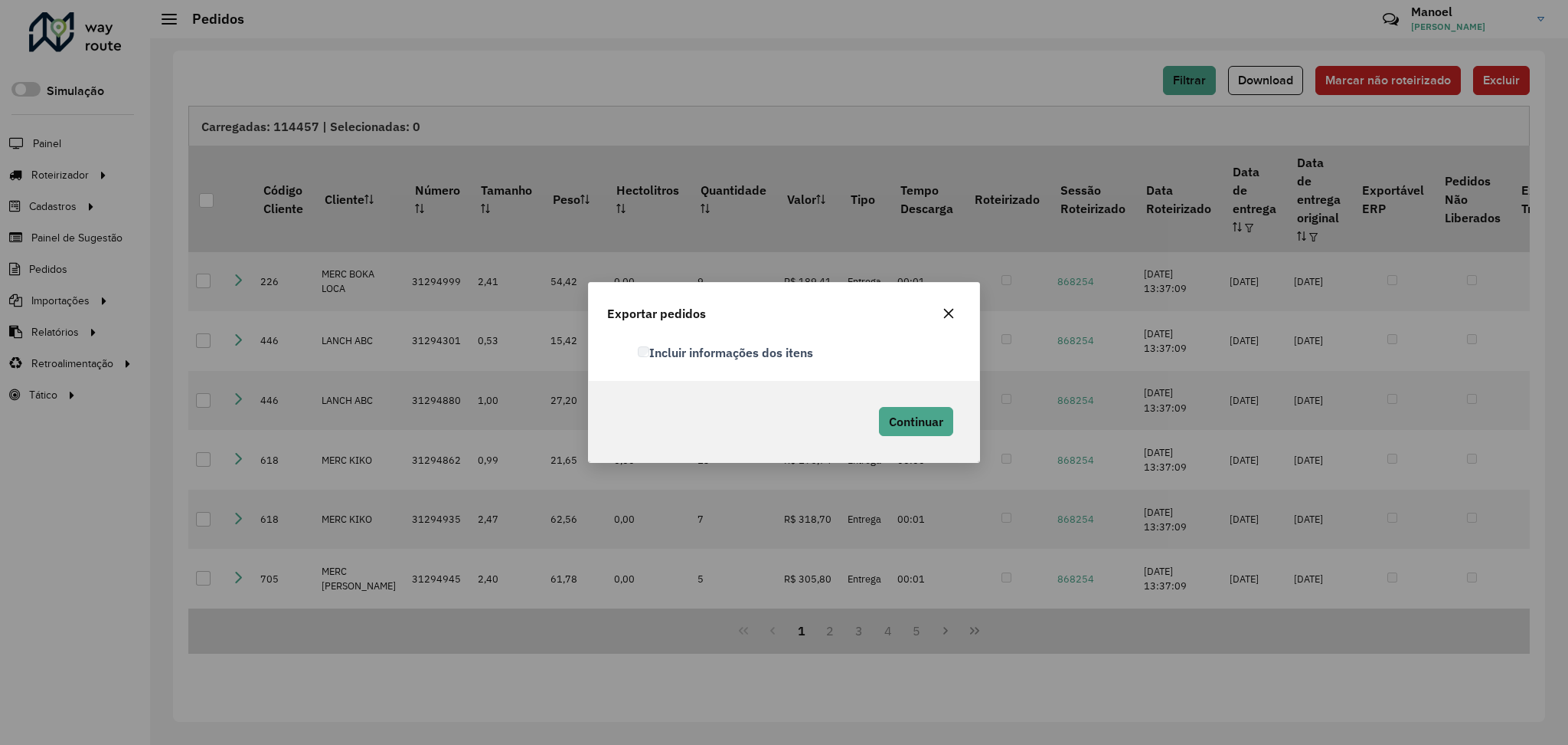
click at [949, 307] on icon "button" at bounding box center [948, 313] width 13 height 13
